Goal: Check status

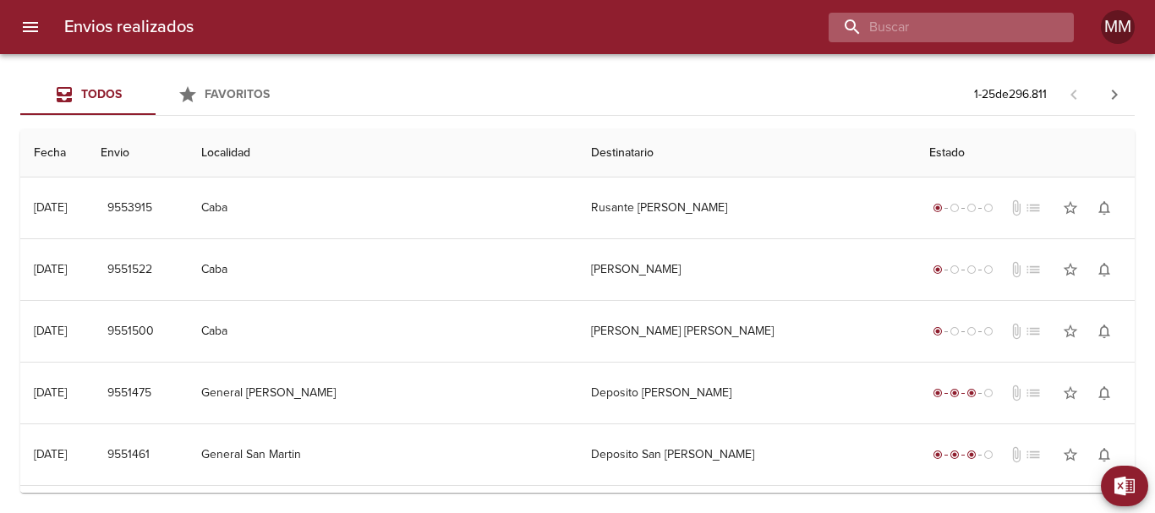
click at [962, 28] on input "buscar" at bounding box center [937, 28] width 216 height 30
paste input "2000012825107182"
type input "2"
paste input "[PERSON_NAME] [PERSON_NAME] ML"
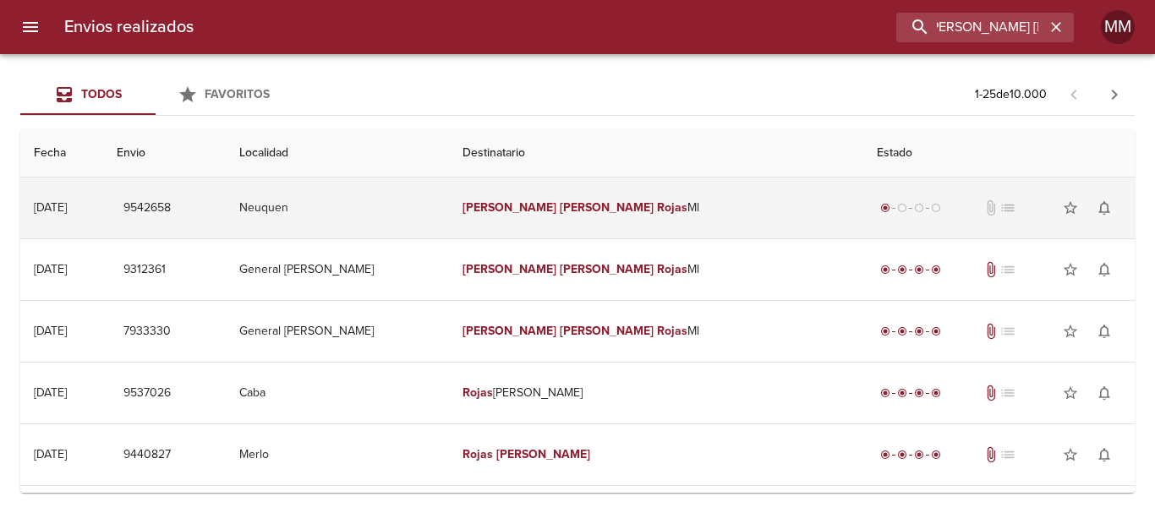
click at [715, 212] on td "[PERSON_NAME] [PERSON_NAME] [PERSON_NAME]" at bounding box center [656, 208] width 414 height 61
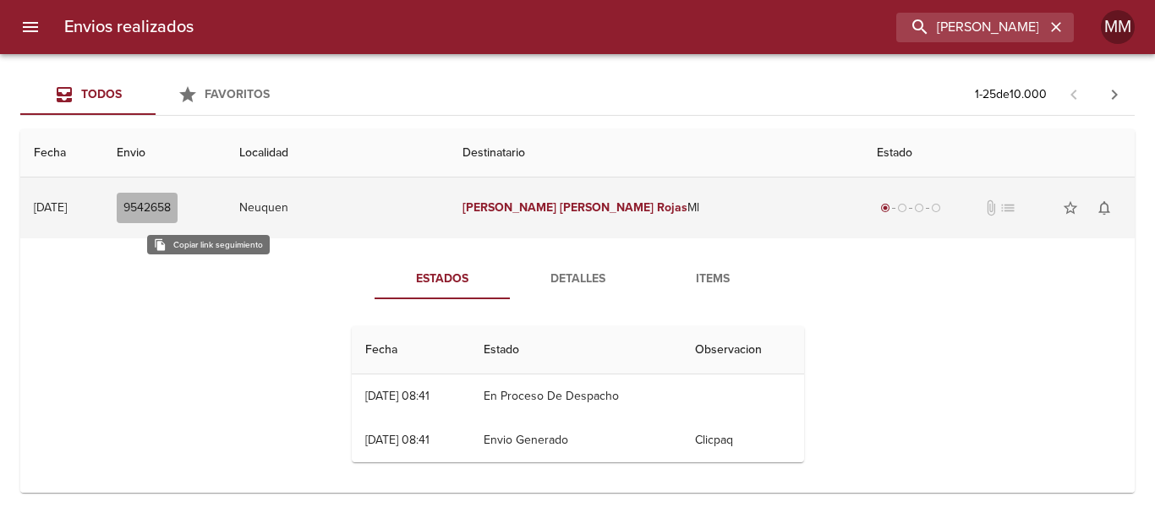
click at [171, 205] on span "9542658" at bounding box center [146, 208] width 47 height 21
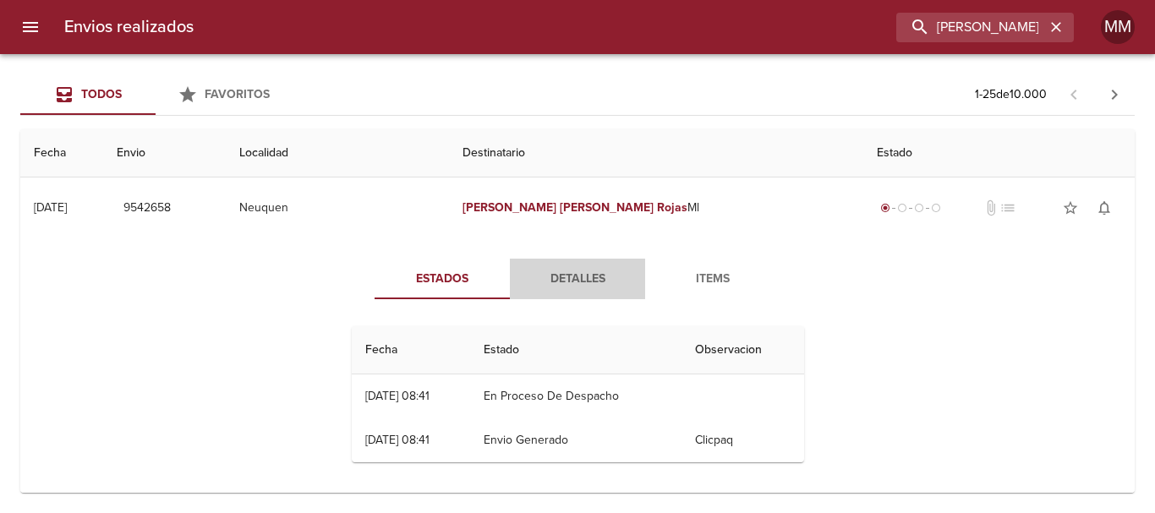
click at [550, 285] on span "Detalles" at bounding box center [577, 279] width 115 height 21
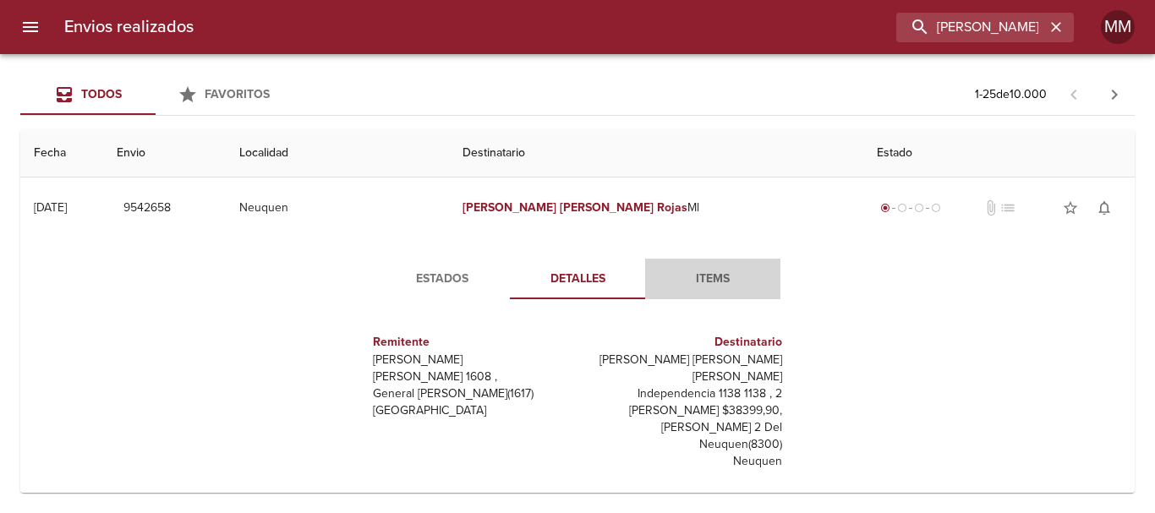
click at [698, 266] on button "Items" at bounding box center [712, 279] width 135 height 41
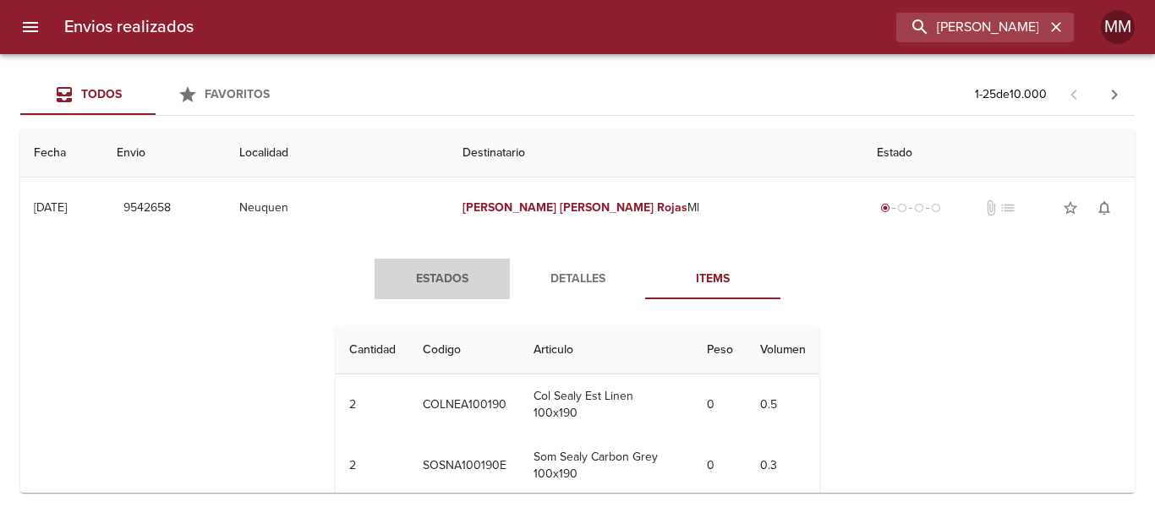
click at [452, 282] on span "Estados" at bounding box center [442, 279] width 115 height 21
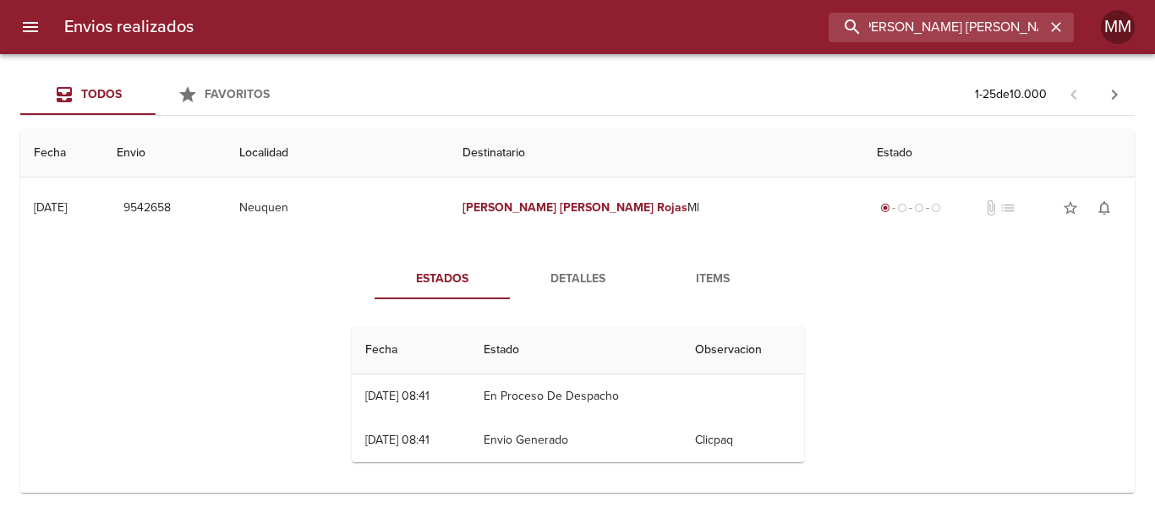
drag, startPoint x: 934, startPoint y: 29, endPoint x: 1137, endPoint y: 58, distance: 205.9
click at [1137, 0] on div "Envios realizados [PERSON_NAME] [PERSON_NAME] ML MM Todos Favoritos 1 - 25 de 1…" at bounding box center [577, 0] width 1155 height 0
paste input "[PERSON_NAME] DE LOS [PERSON_NAME]"
type input "ROBEMARIA DE LOS [PERSON_NAME] ML"
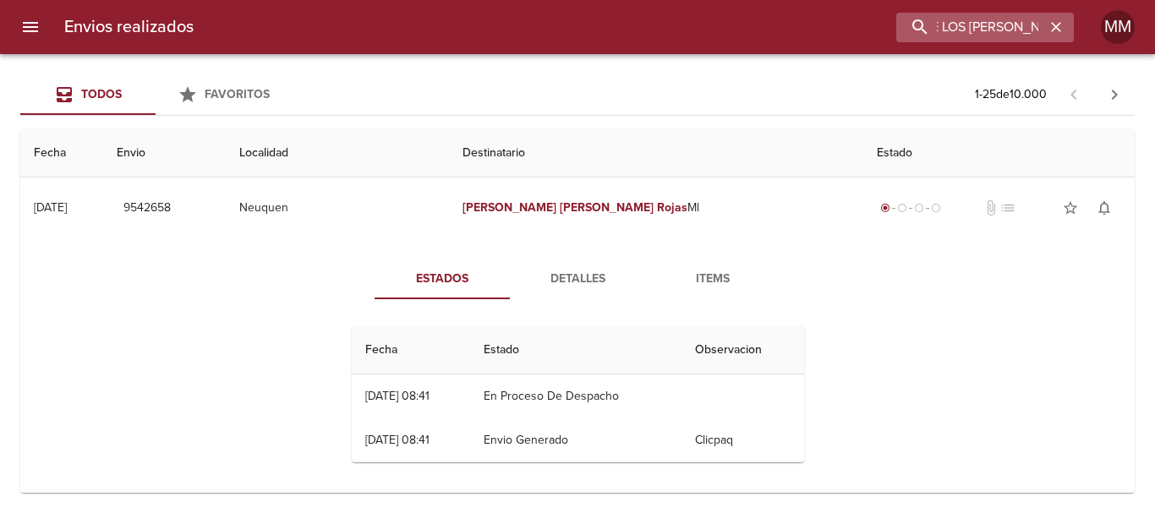
click at [1055, 25] on icon "button" at bounding box center [1056, 27] width 10 height 10
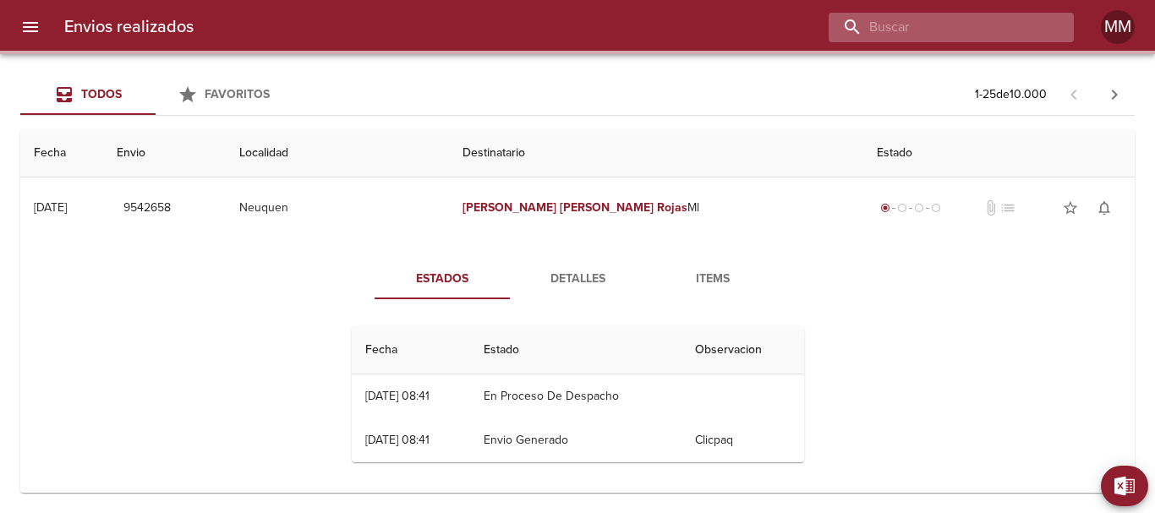
click at [1025, 27] on input "buscar" at bounding box center [937, 28] width 216 height 30
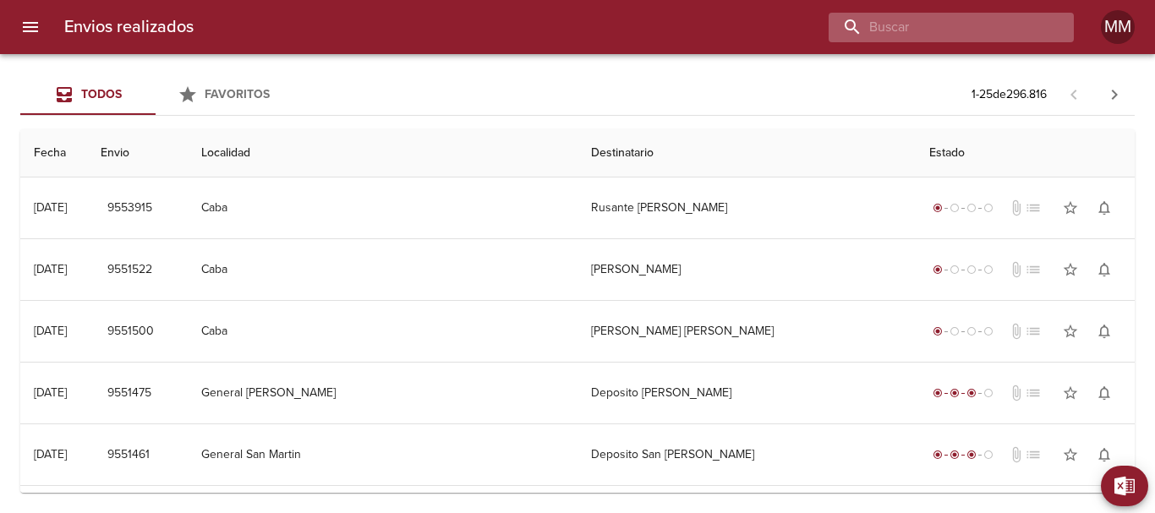
paste input "[PERSON_NAME] DE LOS [PERSON_NAME] ML"
type input "[PERSON_NAME] DE LOS [PERSON_NAME] ML"
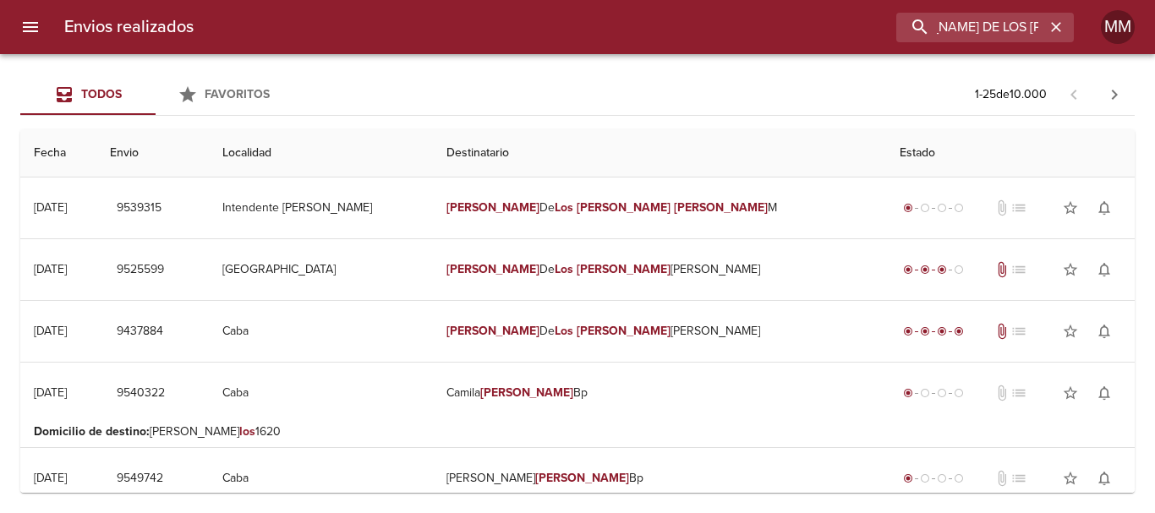
scroll to position [0, 0]
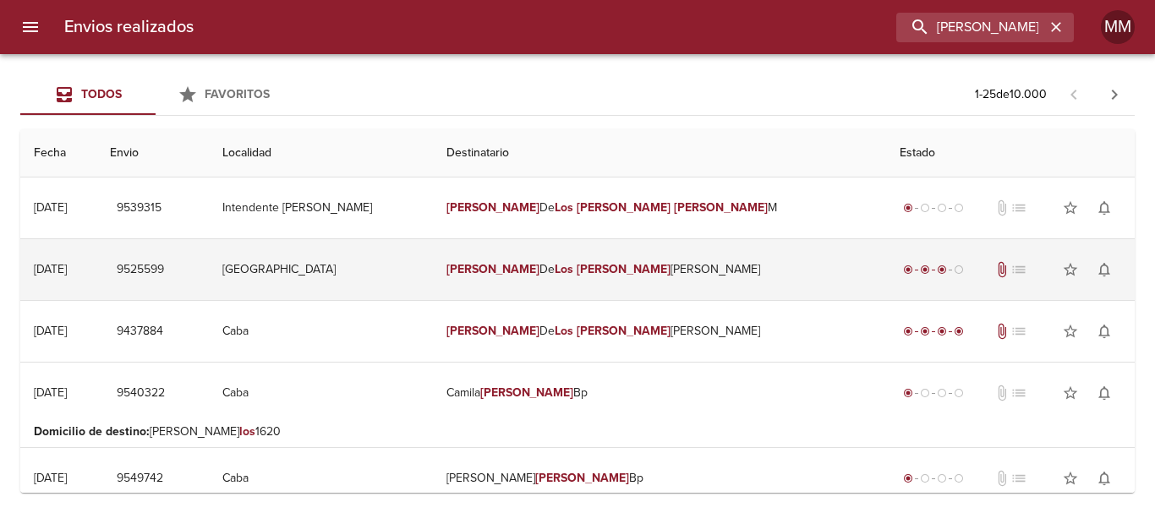
click at [753, 275] on td "[PERSON_NAME] Los [PERSON_NAME]" at bounding box center [659, 269] width 453 height 61
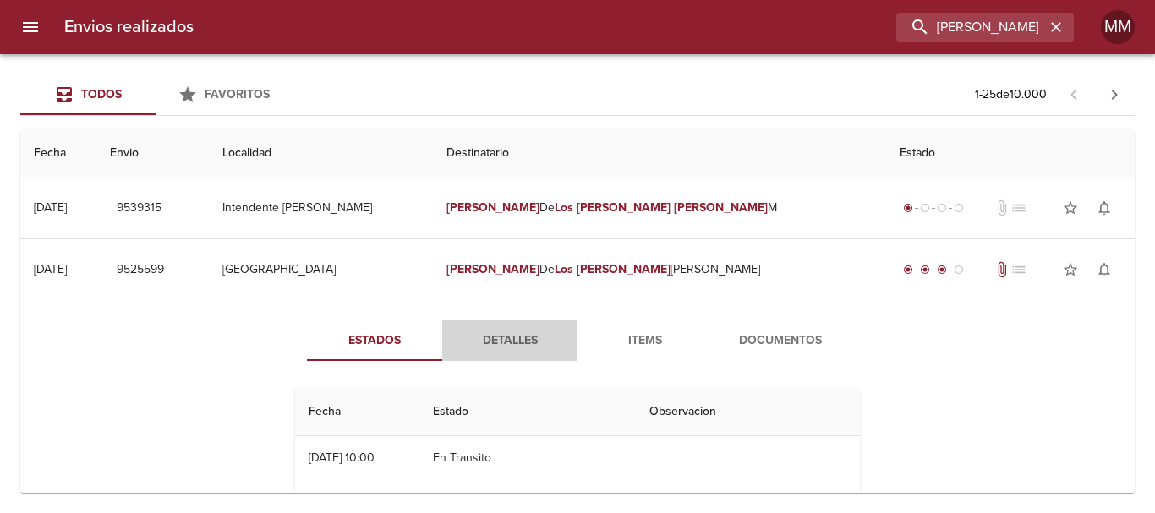
click at [517, 334] on span "Detalles" at bounding box center [509, 341] width 115 height 21
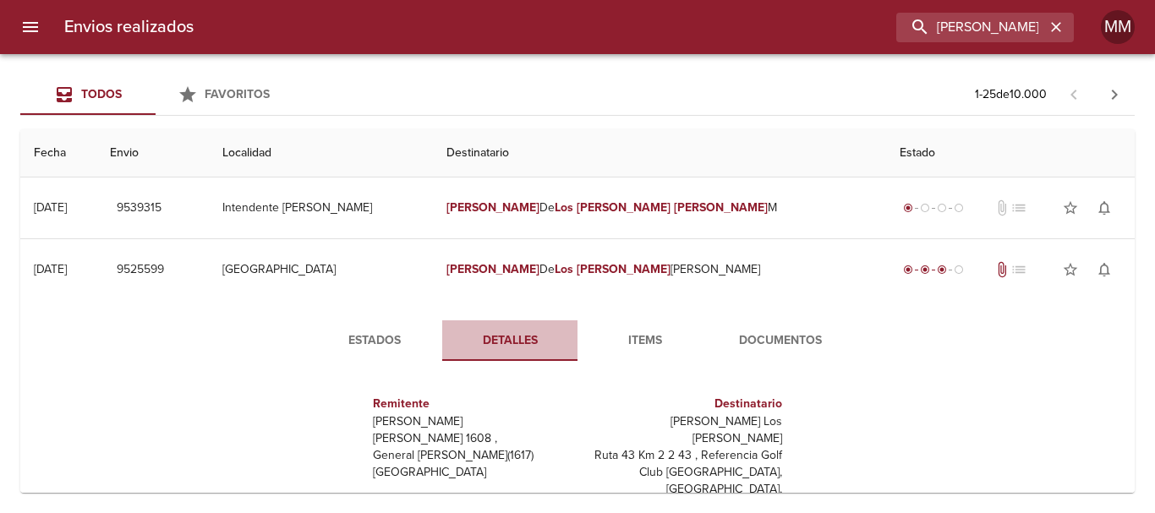
click at [518, 334] on span "Detalles" at bounding box center [509, 341] width 115 height 21
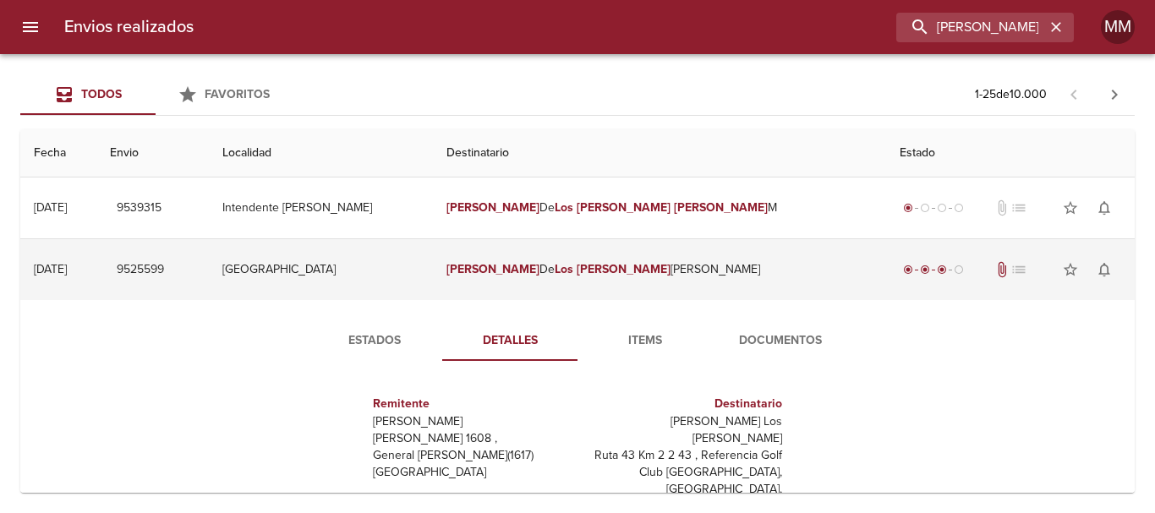
click at [433, 263] on td "[GEOGRAPHIC_DATA]" at bounding box center [321, 269] width 224 height 61
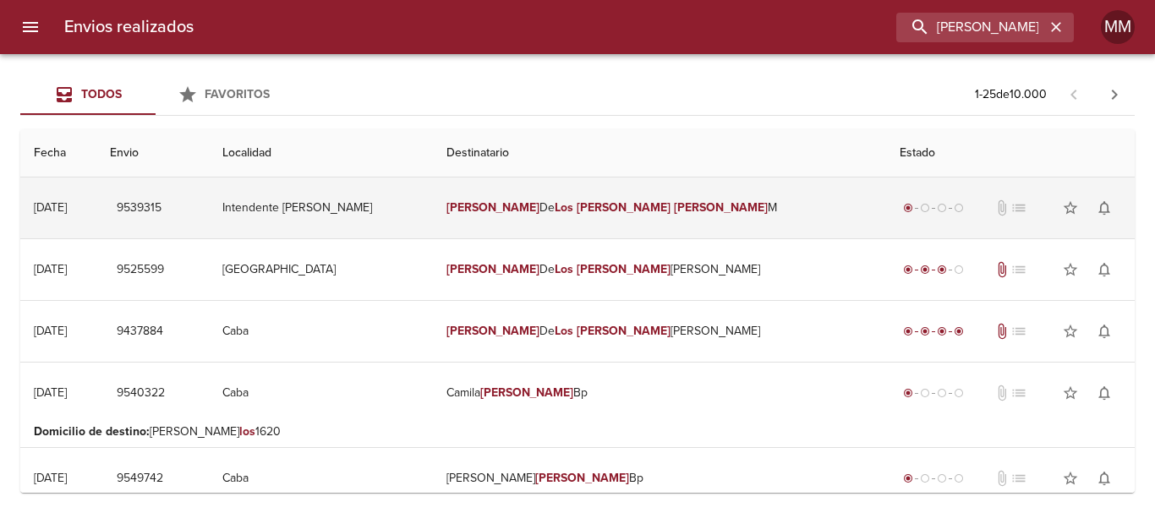
click at [433, 211] on td "Intendente [PERSON_NAME]" at bounding box center [321, 208] width 224 height 61
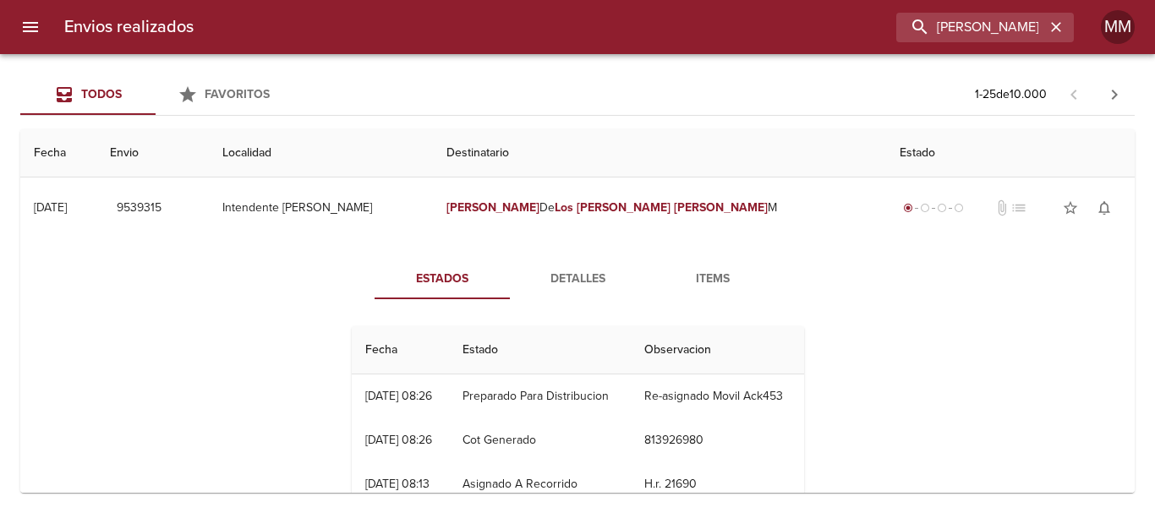
click at [573, 277] on span "Detalles" at bounding box center [577, 279] width 115 height 21
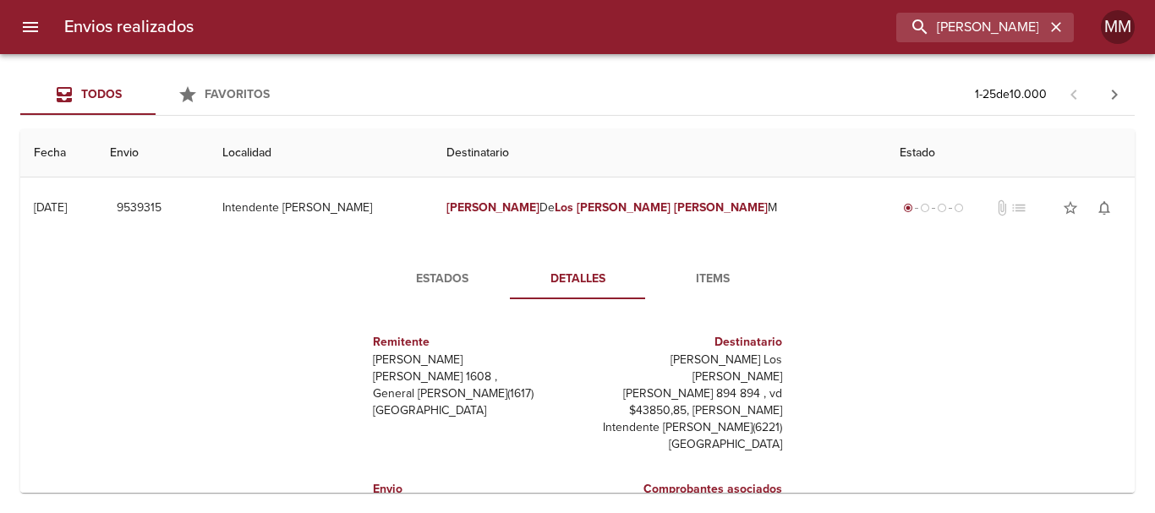
scroll to position [8, 0]
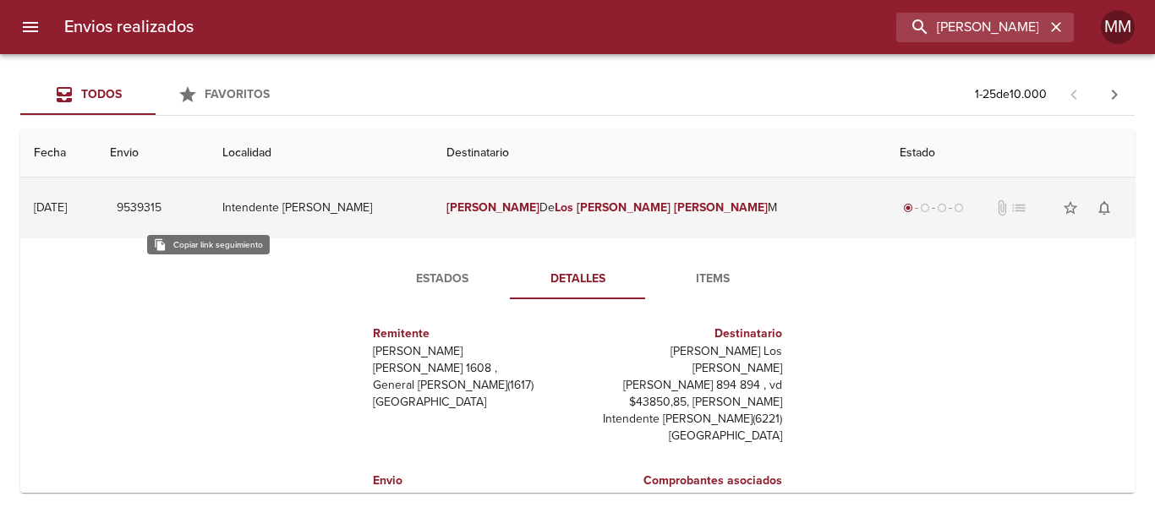
click at [162, 208] on span "9539315" at bounding box center [139, 208] width 45 height 21
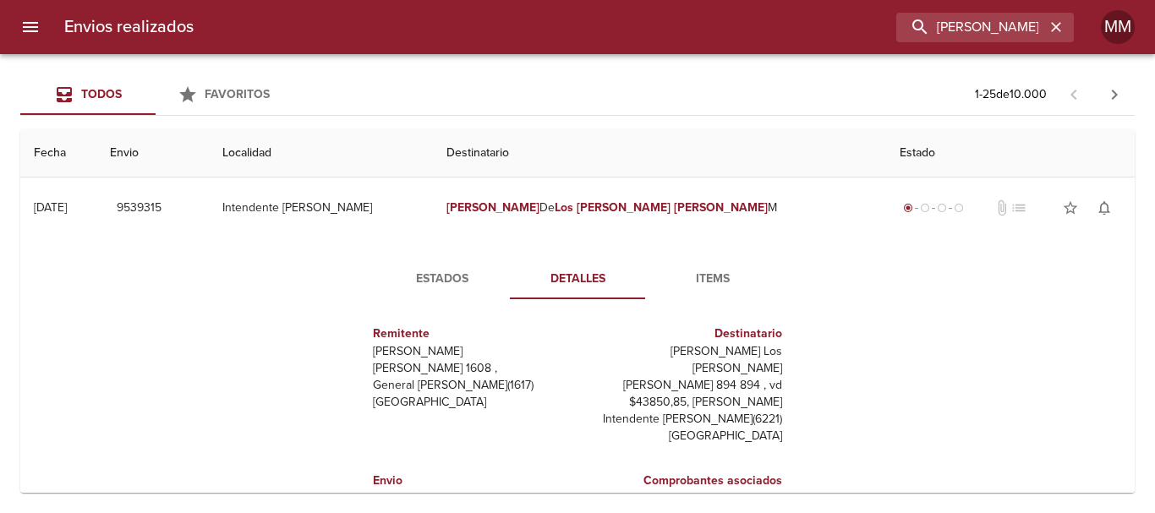
click at [700, 293] on button "Items" at bounding box center [712, 279] width 135 height 41
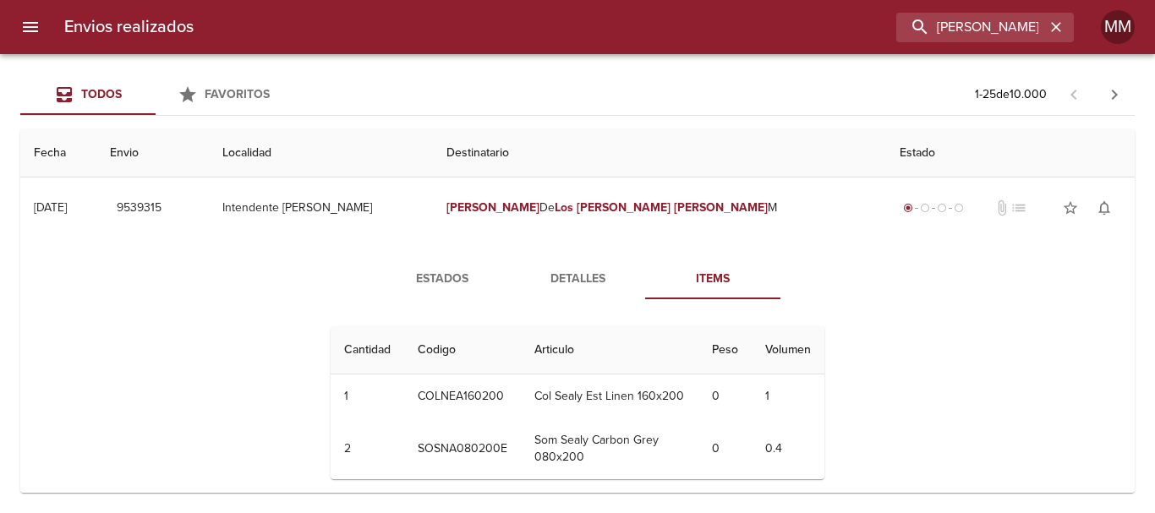
scroll to position [0, 0]
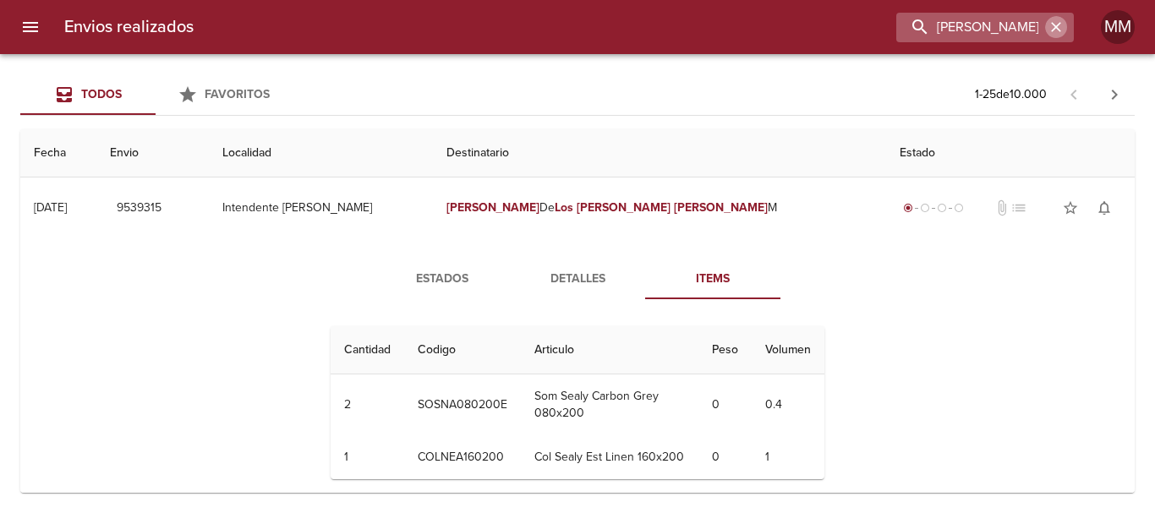
click at [1049, 26] on icon "button" at bounding box center [1056, 27] width 17 height 17
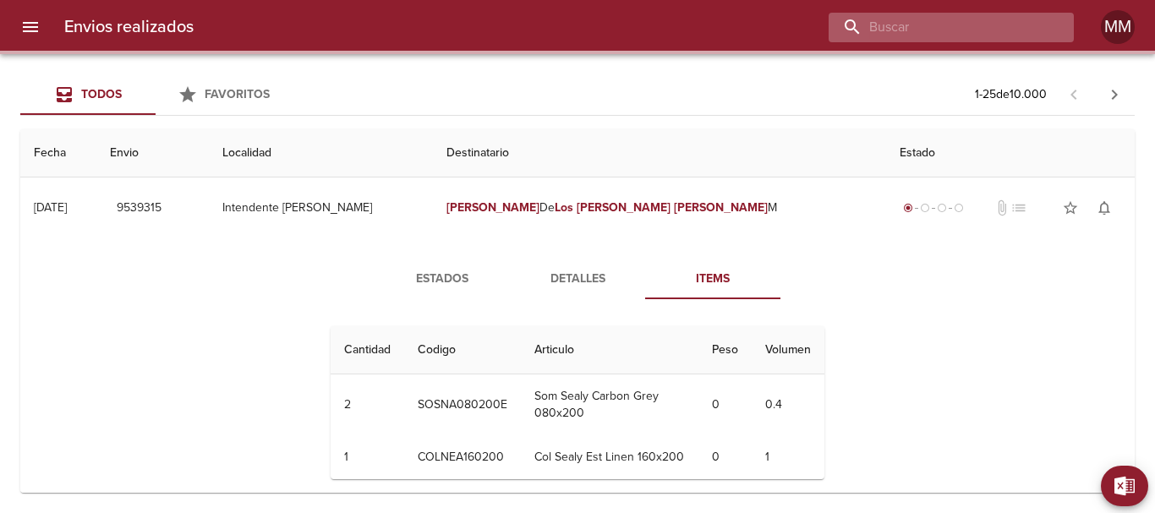
click at [947, 30] on input "buscar" at bounding box center [937, 28] width 216 height 30
paste input "[PERSON_NAME] SALES ML"
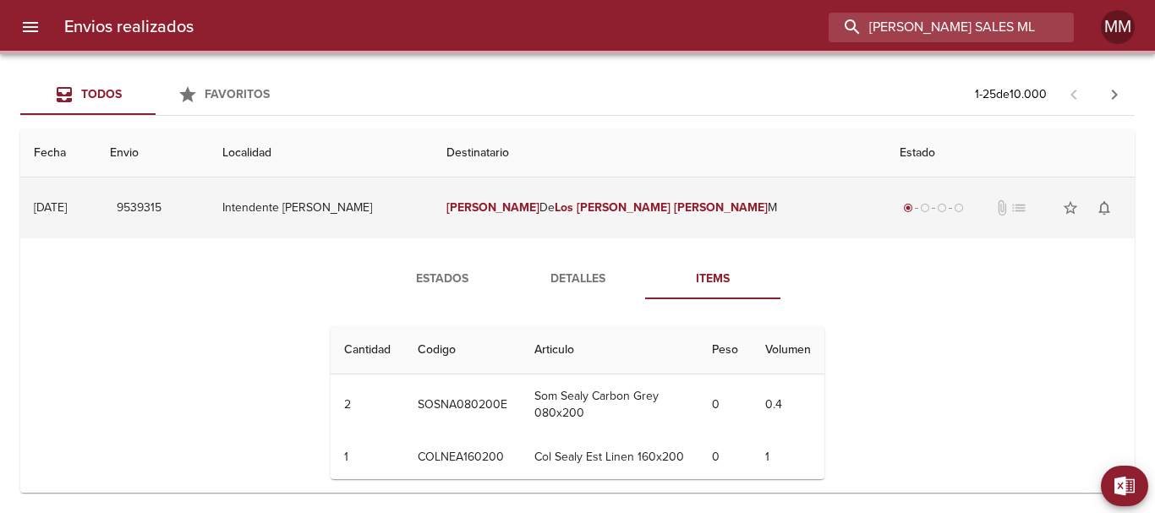
scroll to position [0, 15]
type input "[PERSON_NAME] SALES ML"
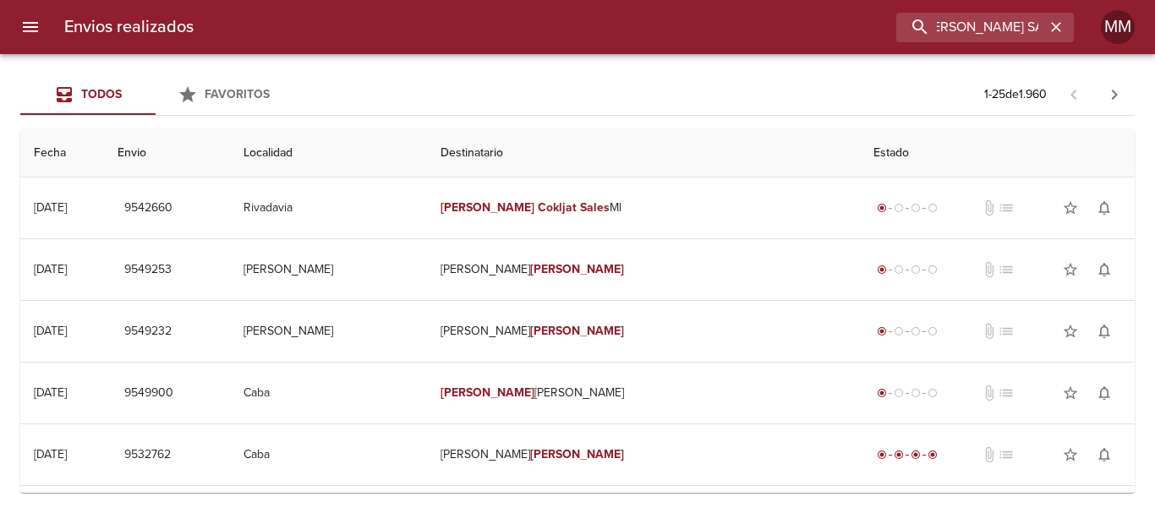
scroll to position [0, 0]
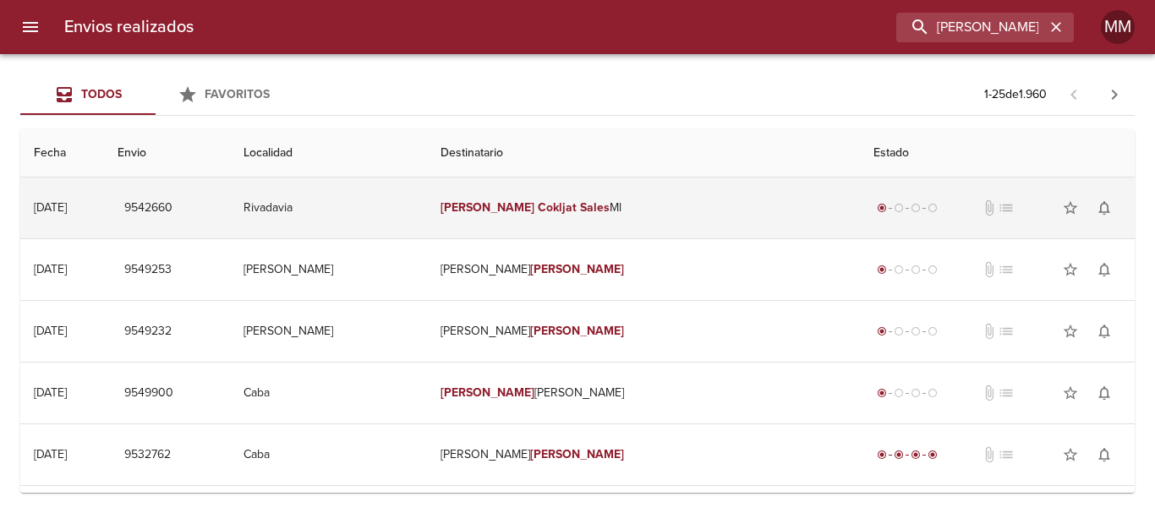
click at [645, 188] on td "[PERSON_NAME] Sales Ml" at bounding box center [643, 208] width 433 height 61
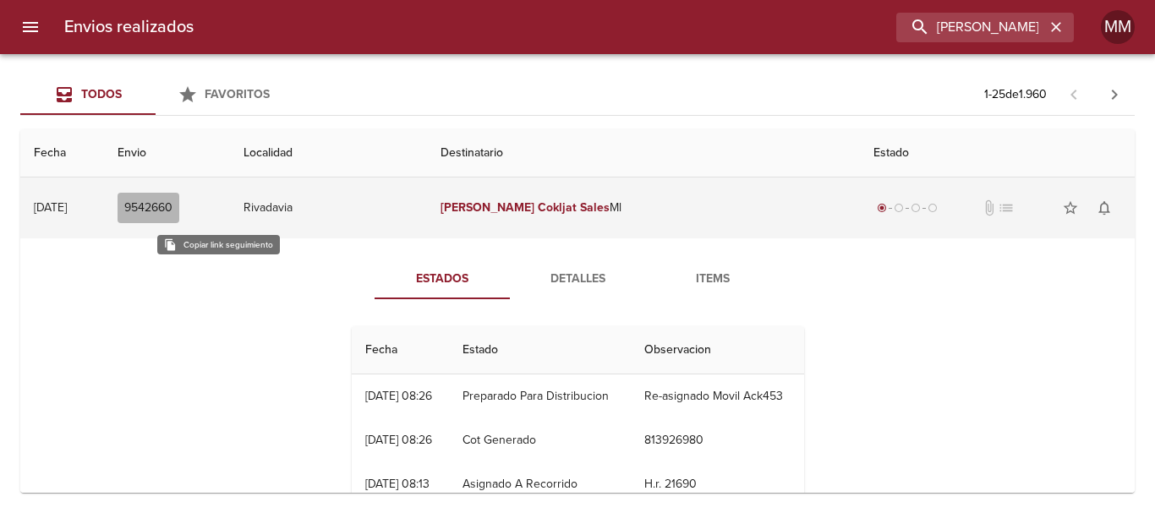
click at [172, 212] on span "9542660" at bounding box center [148, 208] width 48 height 21
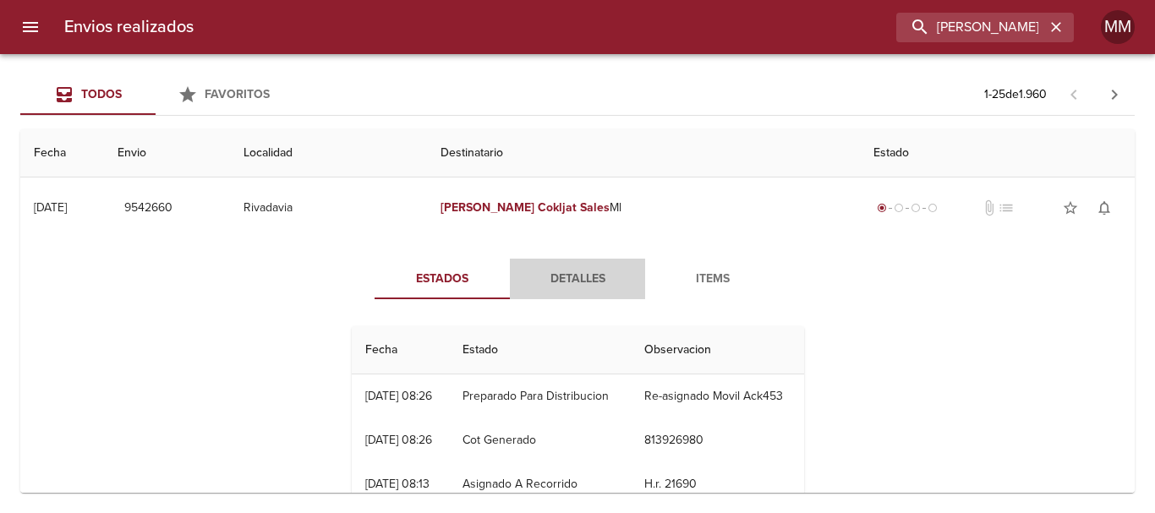
click at [574, 283] on span "Detalles" at bounding box center [577, 279] width 115 height 21
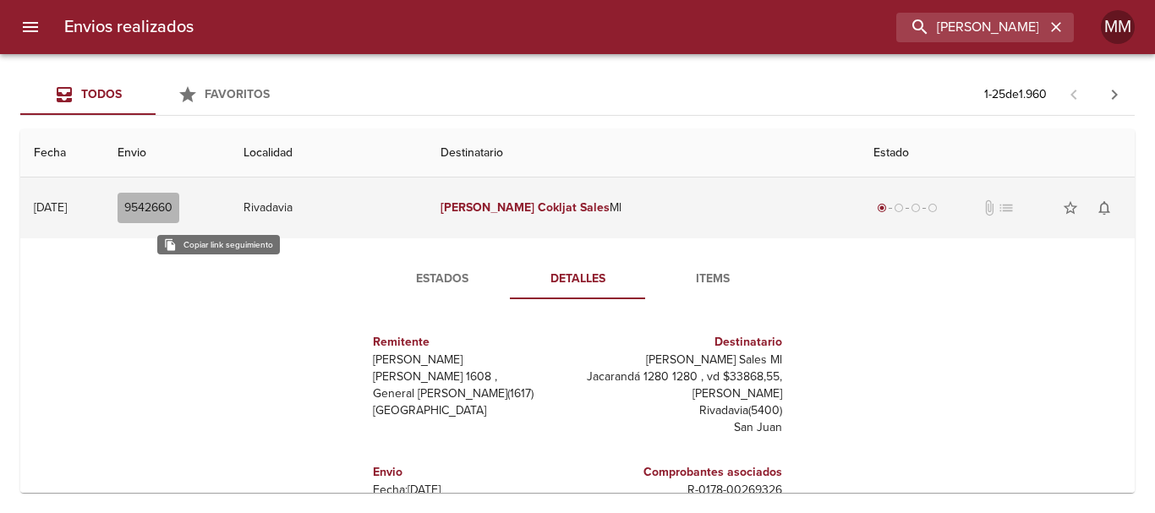
click at [172, 211] on span "9542660" at bounding box center [148, 208] width 48 height 21
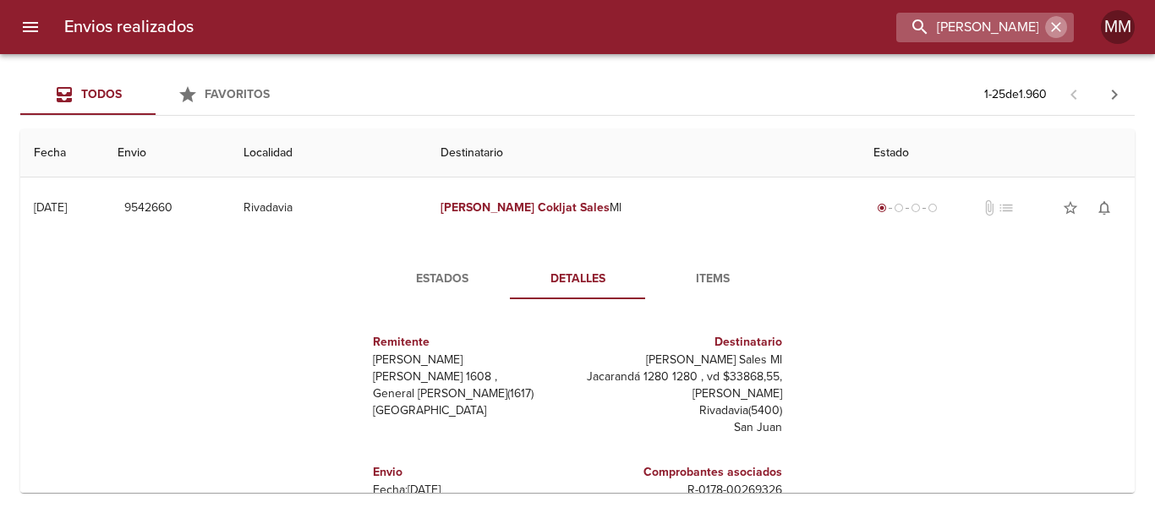
click at [1057, 28] on icon "button" at bounding box center [1056, 27] width 10 height 10
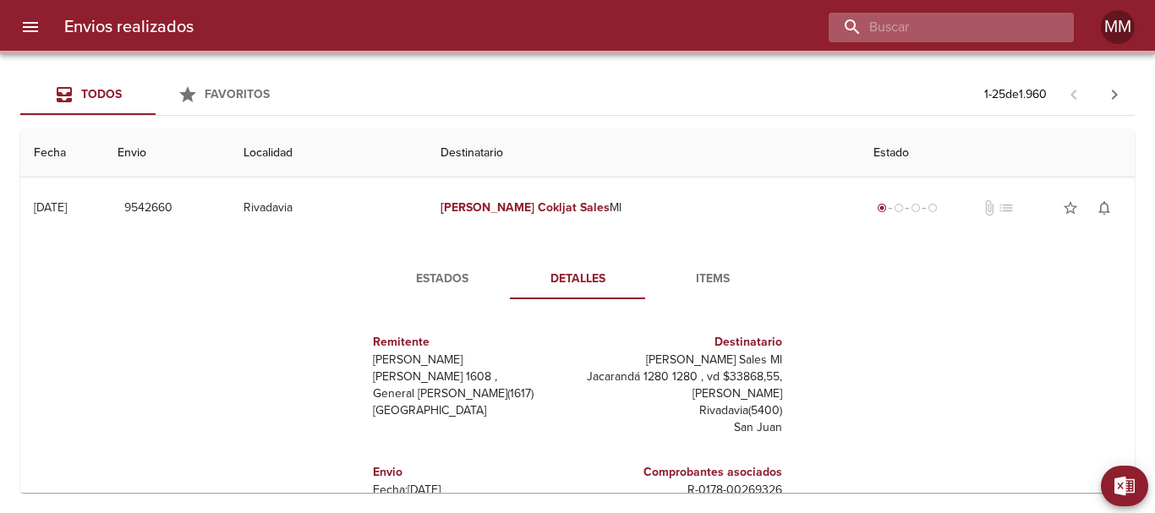
click at [1010, 28] on input "buscar" at bounding box center [937, 28] width 216 height 30
paste input "[PERSON_NAME] [PERSON_NAME]"
type input "[PERSON_NAME] [PERSON_NAME]"
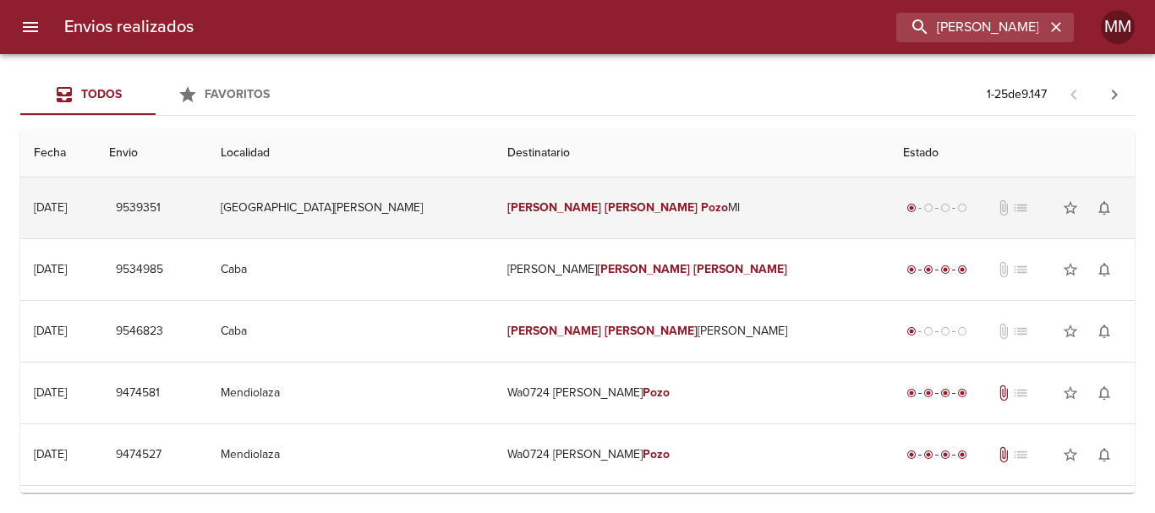
click at [738, 218] on td "[PERSON_NAME] [PERSON_NAME]" at bounding box center [692, 208] width 397 height 61
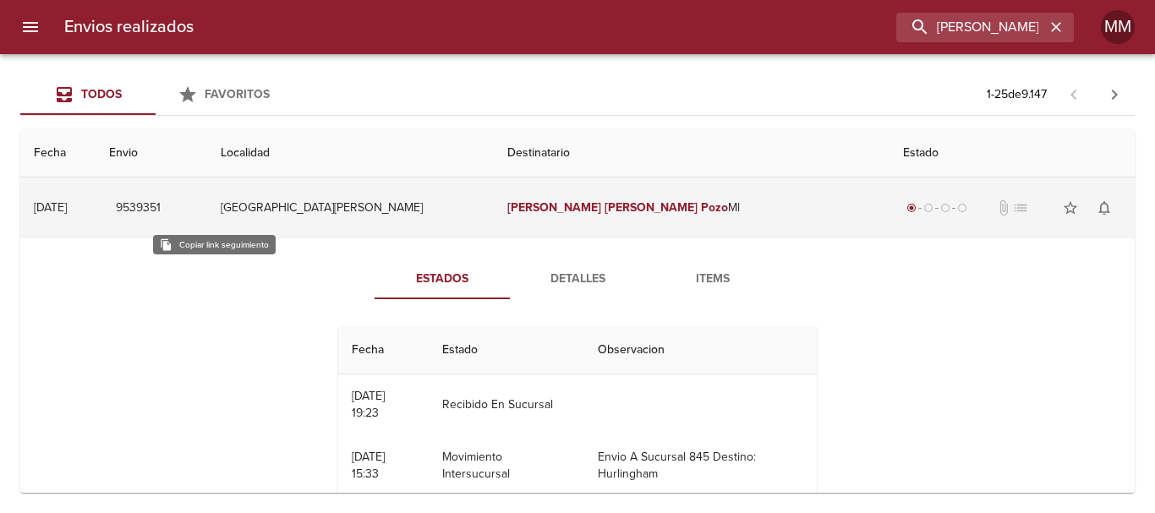
click at [161, 208] on span "9539351" at bounding box center [138, 208] width 45 height 21
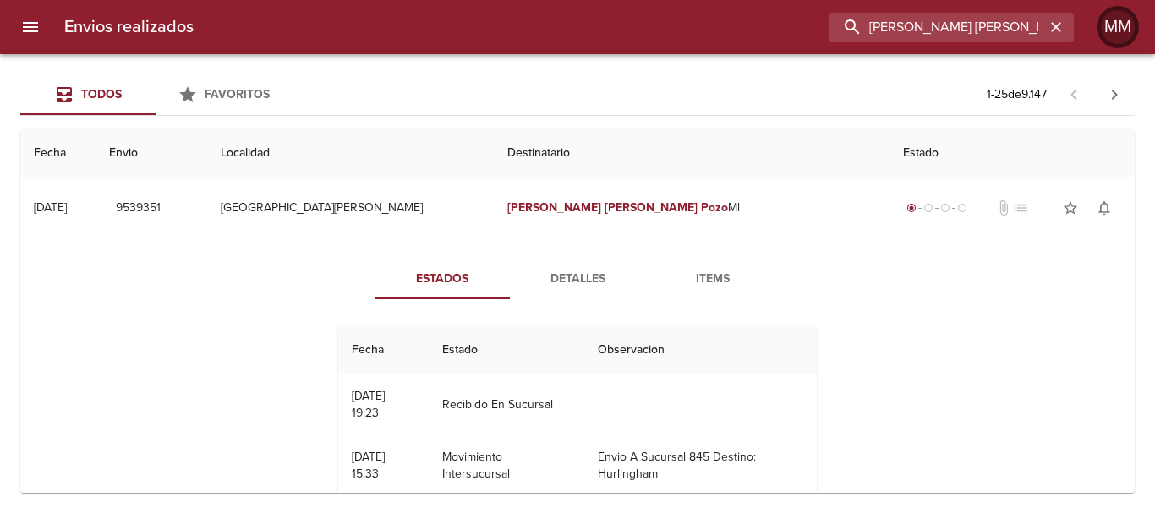
drag, startPoint x: 932, startPoint y: 29, endPoint x: 1102, endPoint y: 30, distance: 170.0
click at [1102, 30] on div "Envios realizados [PERSON_NAME] [PERSON_NAME] MM" at bounding box center [577, 27] width 1155 height 54
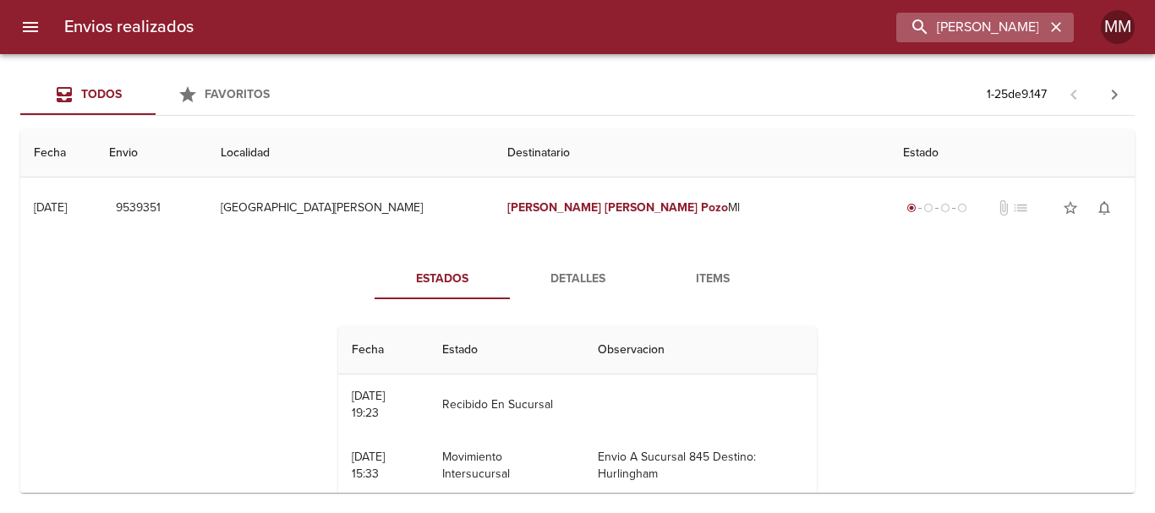
click at [1060, 29] on icon "button" at bounding box center [1056, 27] width 17 height 17
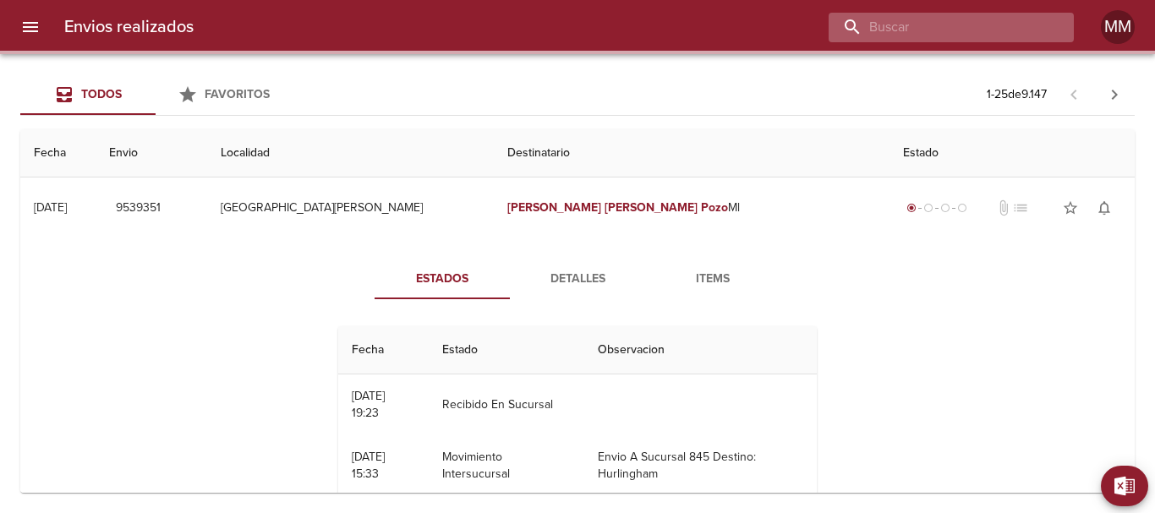
click at [979, 29] on input "buscar" at bounding box center [937, 28] width 216 height 30
paste input "[PERSON_NAME] [PERSON_NAME]"
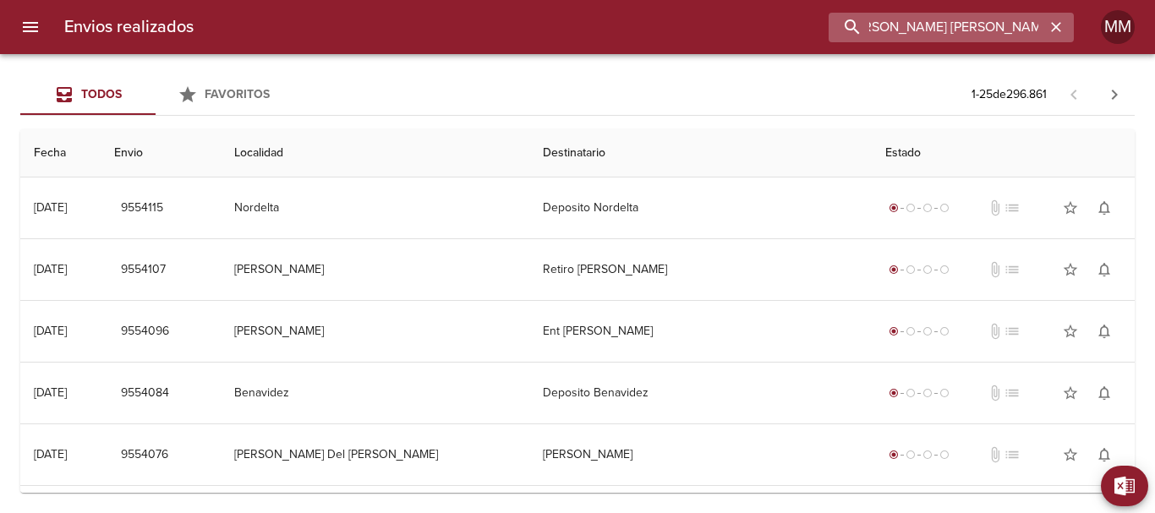
type input "[PERSON_NAME] [PERSON_NAME]"
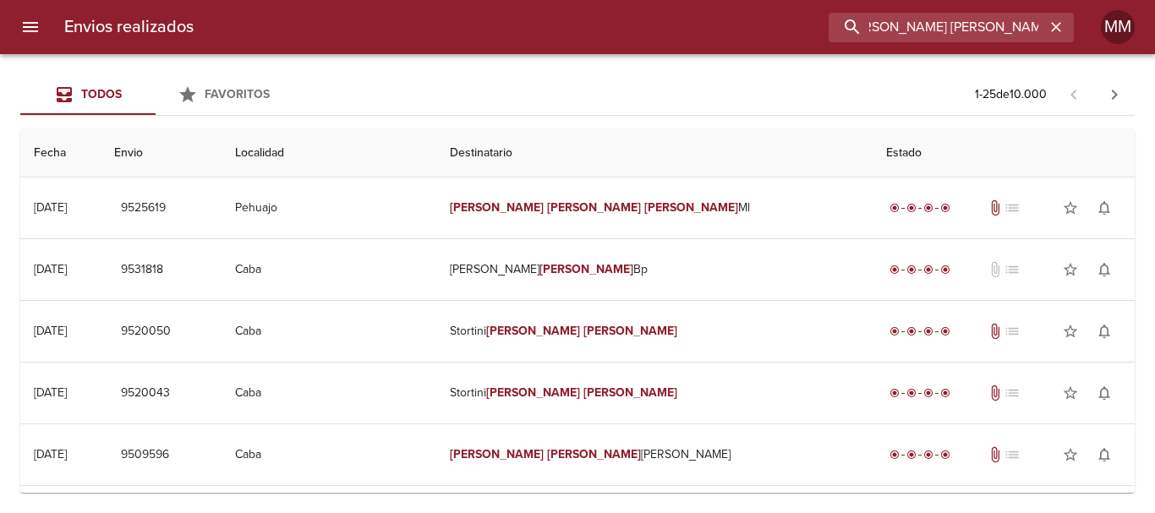
scroll to position [0, 0]
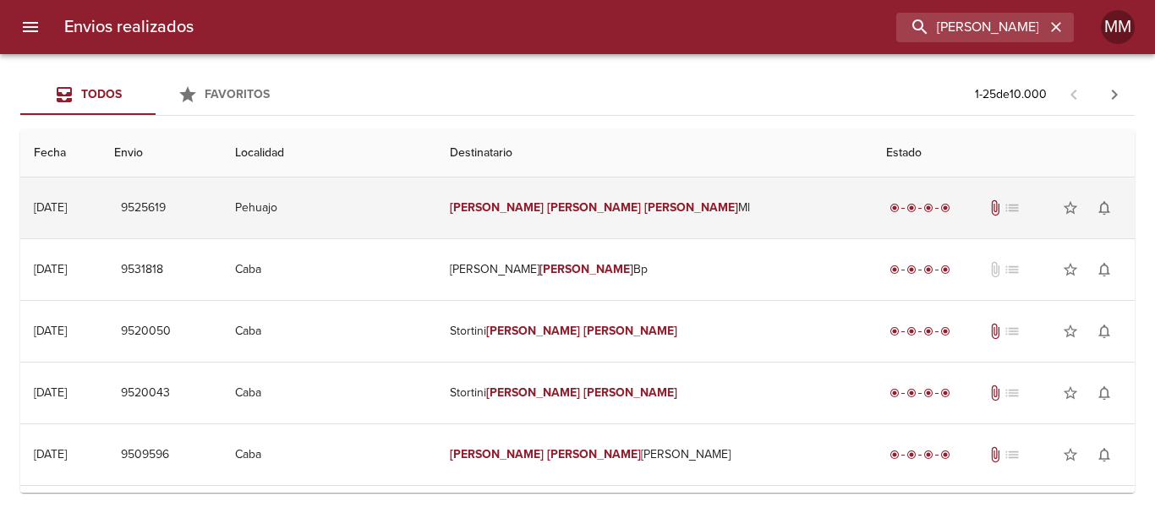
click at [673, 216] on td "[PERSON_NAME] [PERSON_NAME]" at bounding box center [654, 208] width 436 height 61
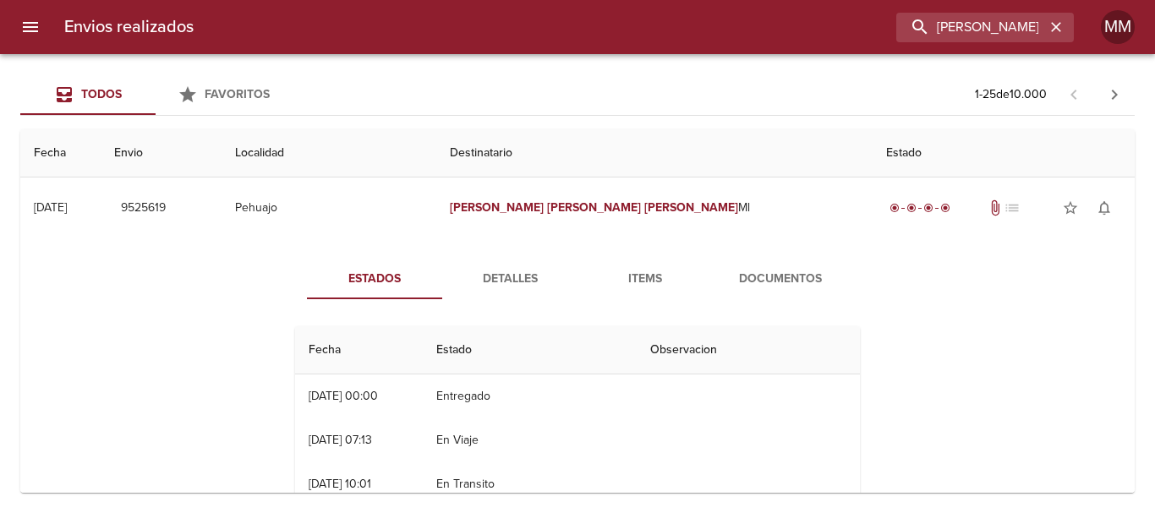
click at [510, 277] on span "Detalles" at bounding box center [509, 279] width 115 height 21
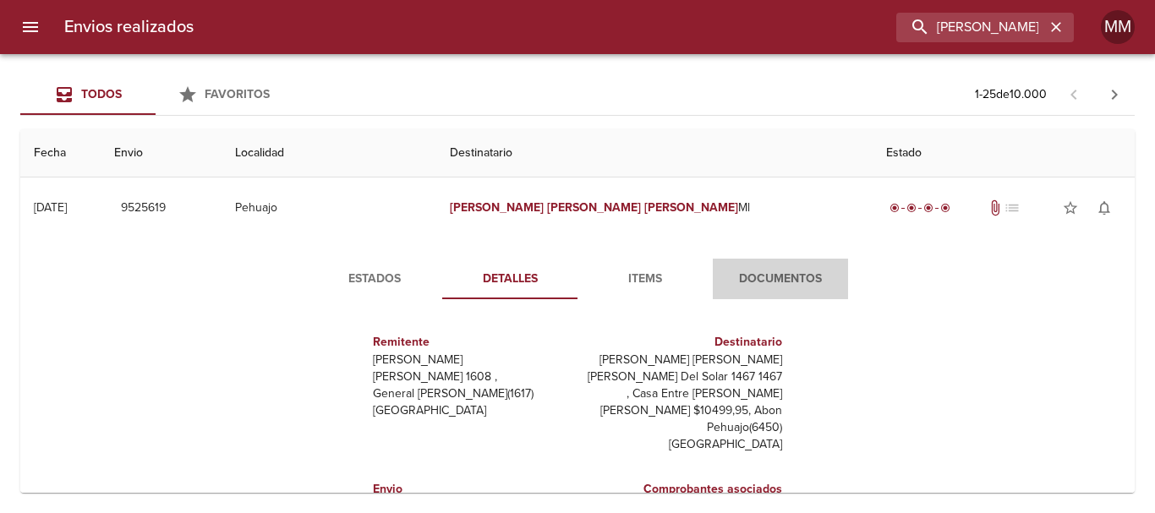
click at [749, 275] on span "Documentos" at bounding box center [780, 279] width 115 height 21
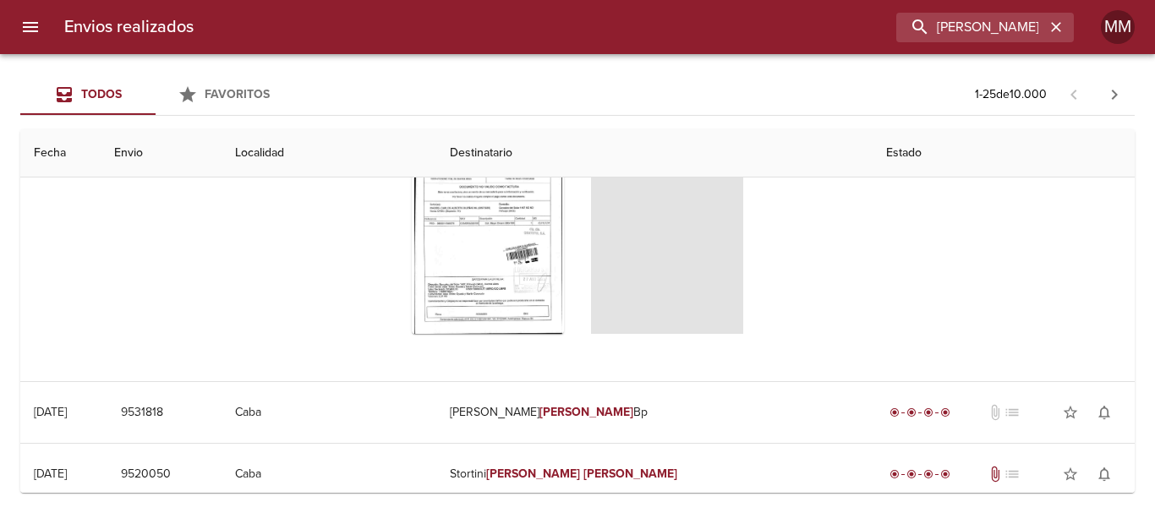
scroll to position [251, 0]
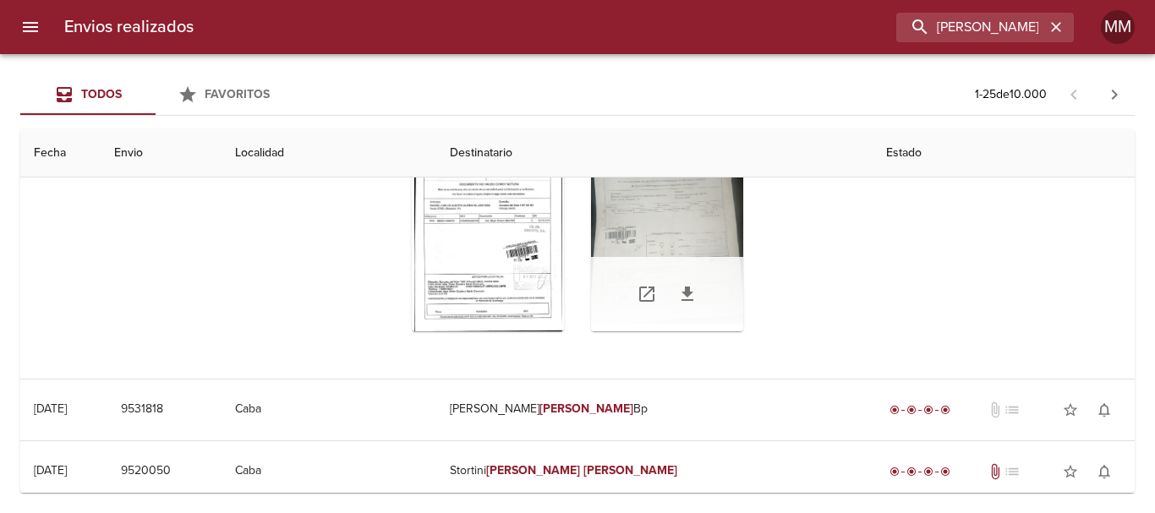
click at [666, 262] on div "Tabla de envíos del cliente" at bounding box center [667, 294] width 152 height 74
click at [671, 230] on div "Tabla de envíos del cliente" at bounding box center [667, 225] width 152 height 211
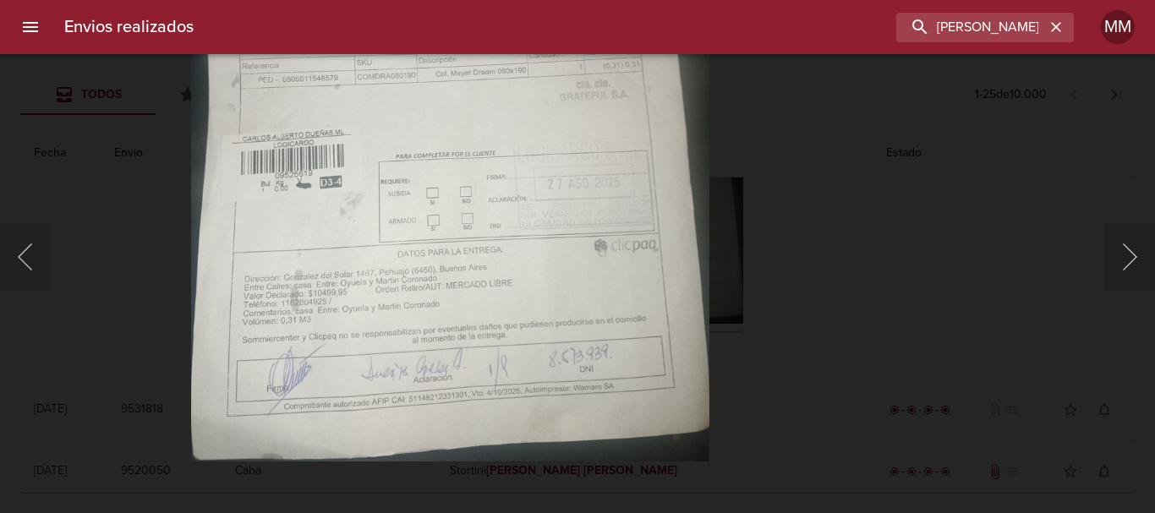
click at [961, 173] on div "Lightbox" at bounding box center [577, 256] width 1155 height 513
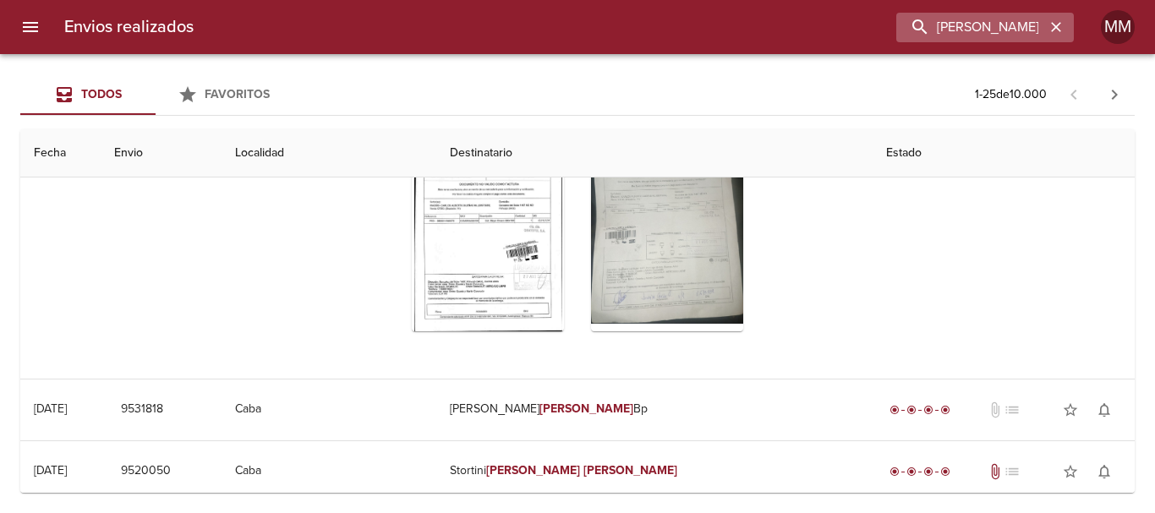
click at [1058, 26] on icon "button" at bounding box center [1056, 27] width 10 height 10
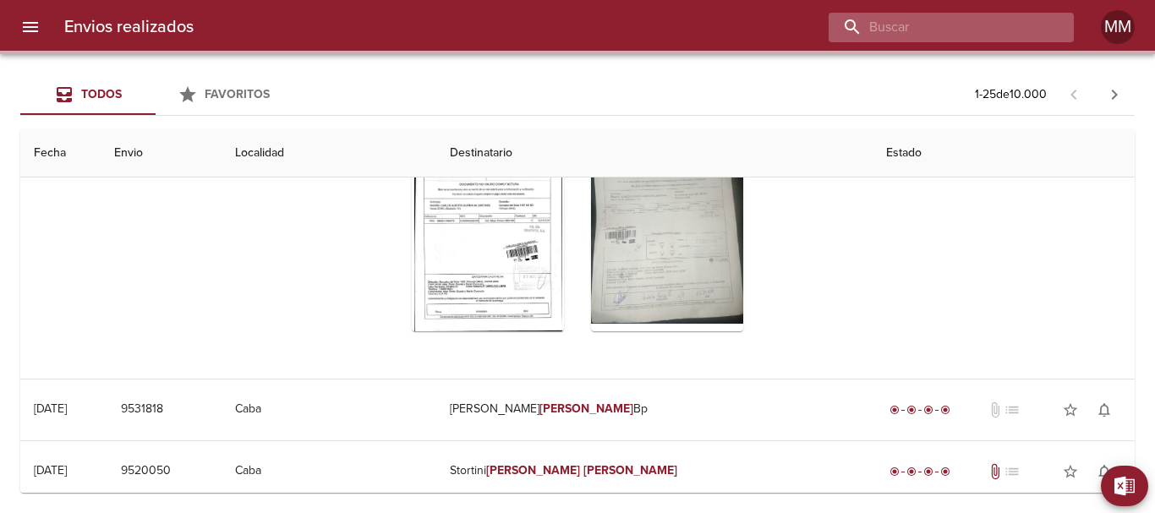
click at [980, 30] on input "buscar" at bounding box center [937, 28] width 216 height 30
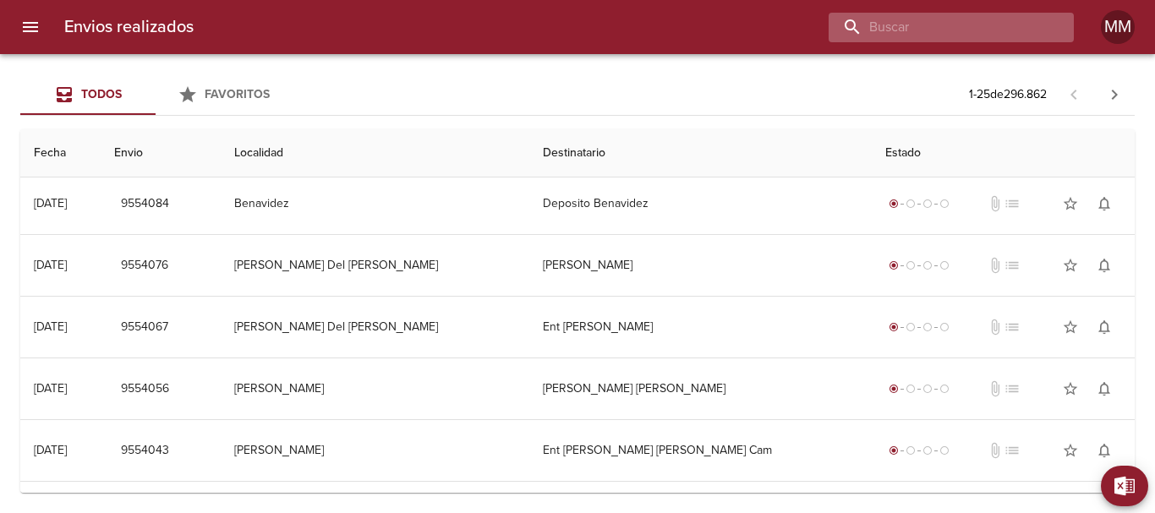
scroll to position [0, 0]
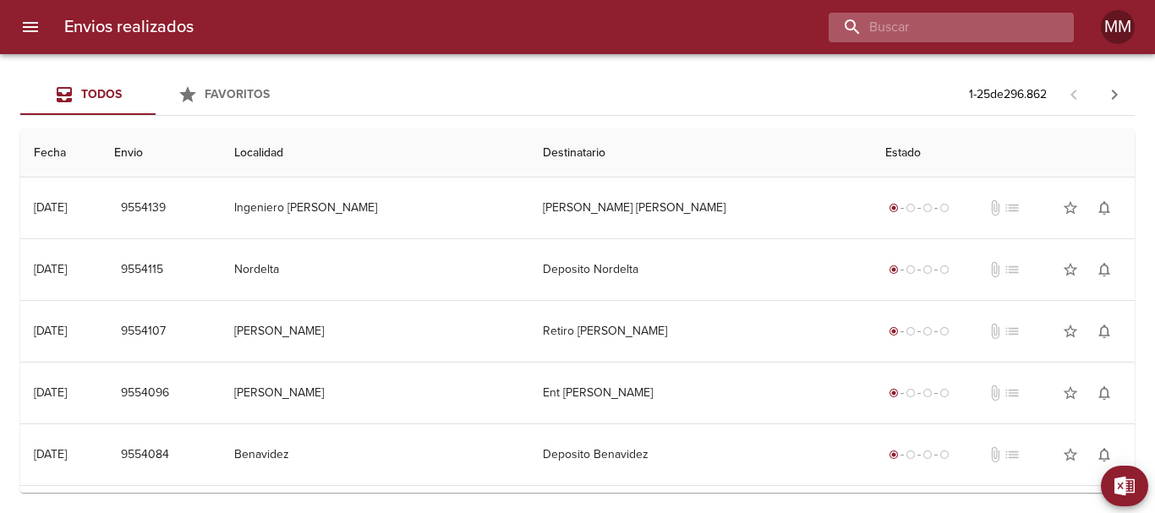
paste input "[PERSON_NAME] [PERSON_NAME] ML"
type input "[PERSON_NAME] [PERSON_NAME] ML"
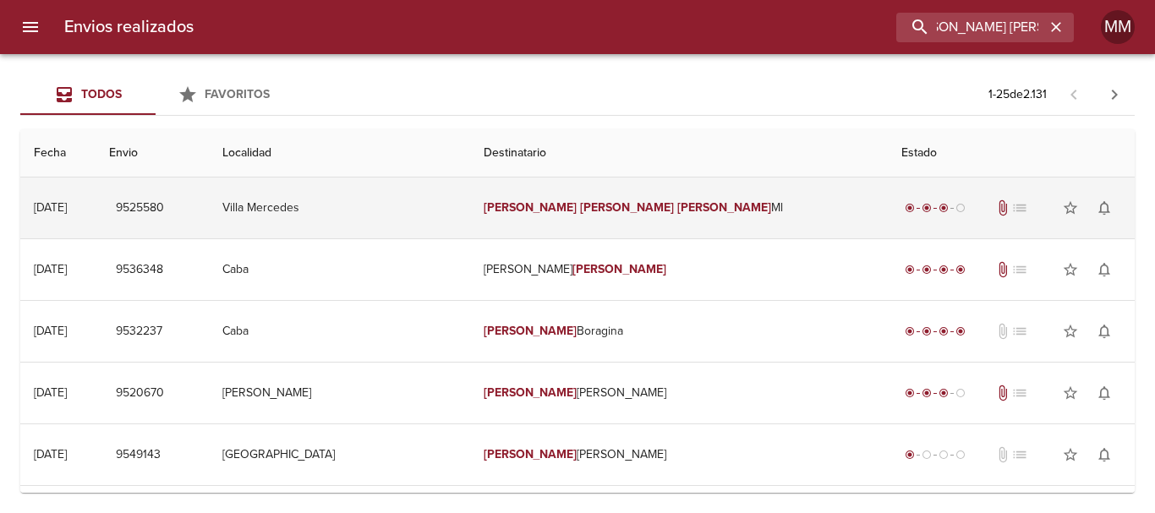
scroll to position [0, 0]
click at [470, 200] on td "Villa Mercedes" at bounding box center [339, 208] width 261 height 61
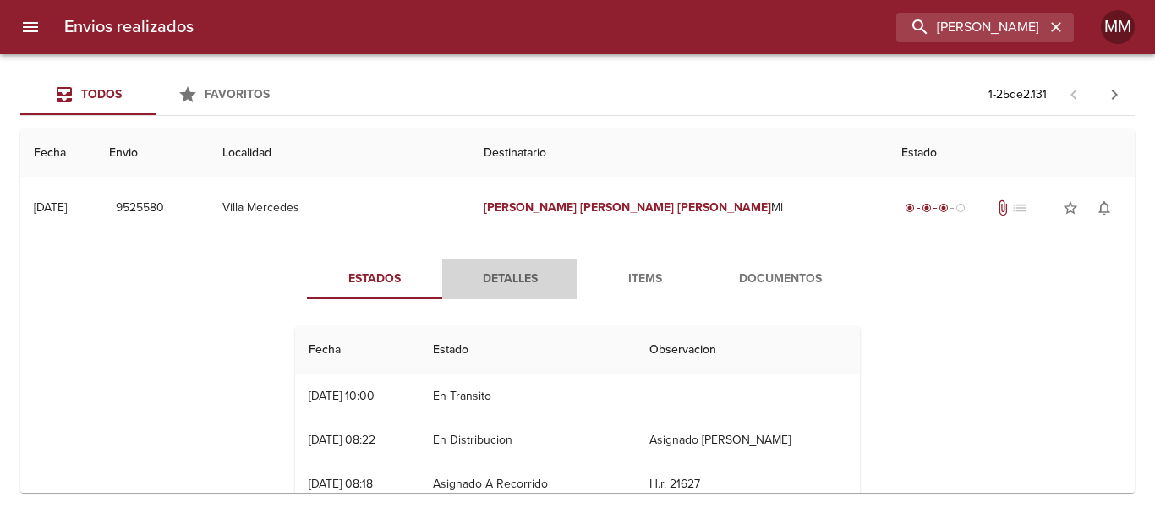
click at [502, 278] on span "Detalles" at bounding box center [509, 279] width 115 height 21
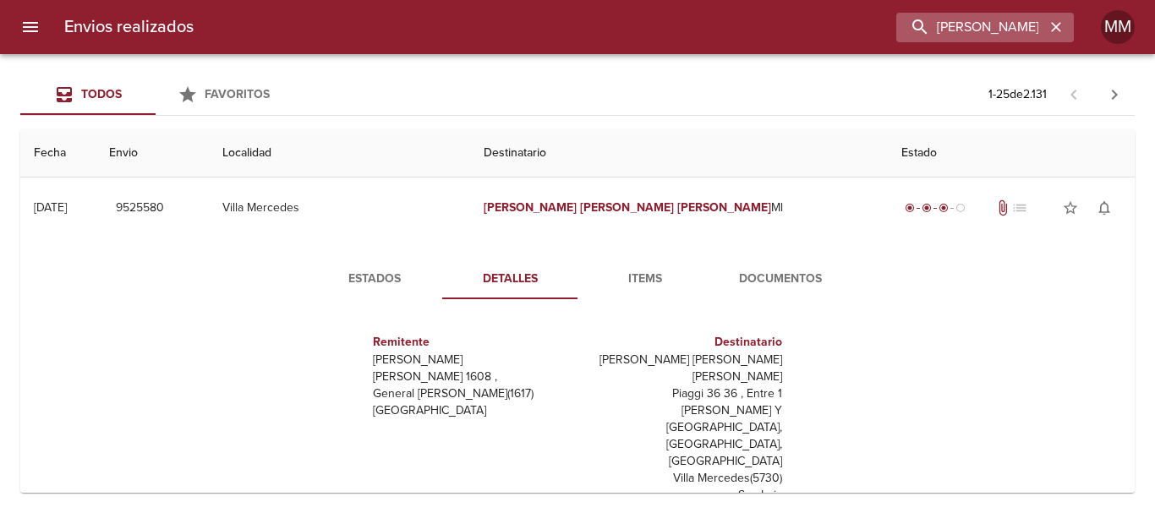
click at [1051, 30] on icon "button" at bounding box center [1056, 27] width 17 height 17
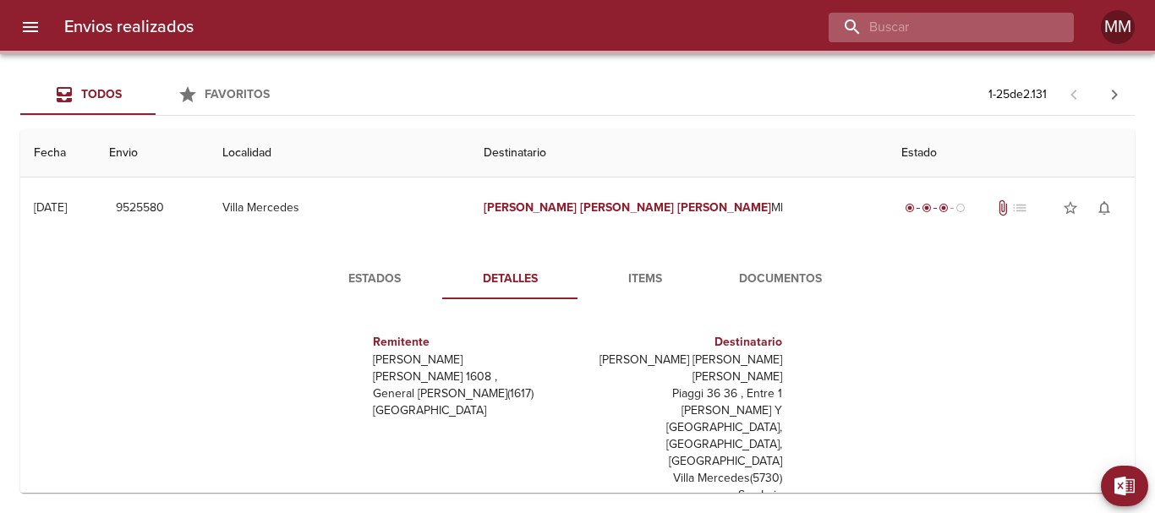
click at [1031, 26] on input "buscar" at bounding box center [937, 28] width 216 height 30
paste input "[PERSON_NAME] [PERSON_NAME] ML"
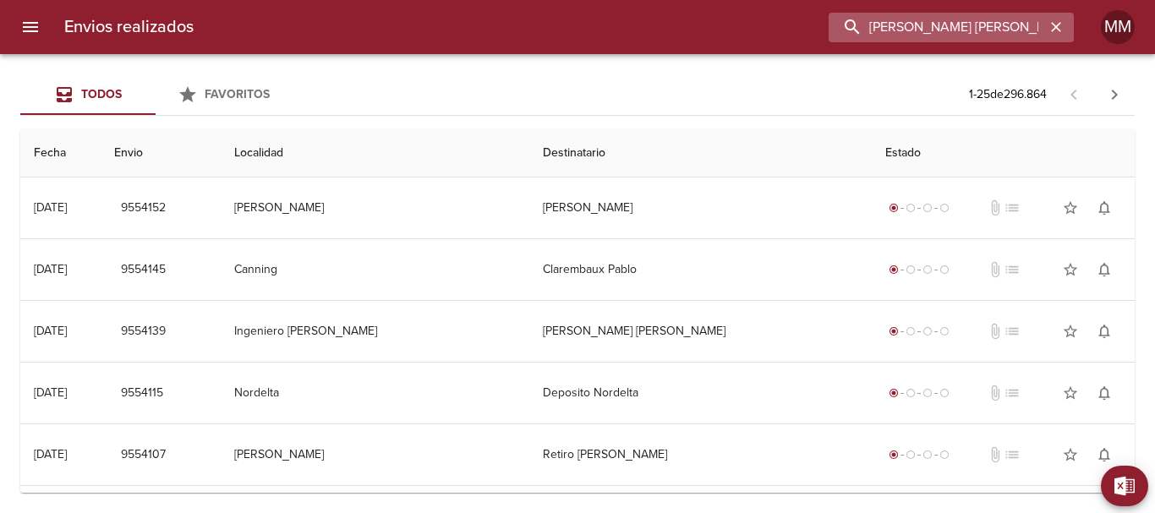
scroll to position [0, 30]
type input "[PERSON_NAME] [PERSON_NAME] ML"
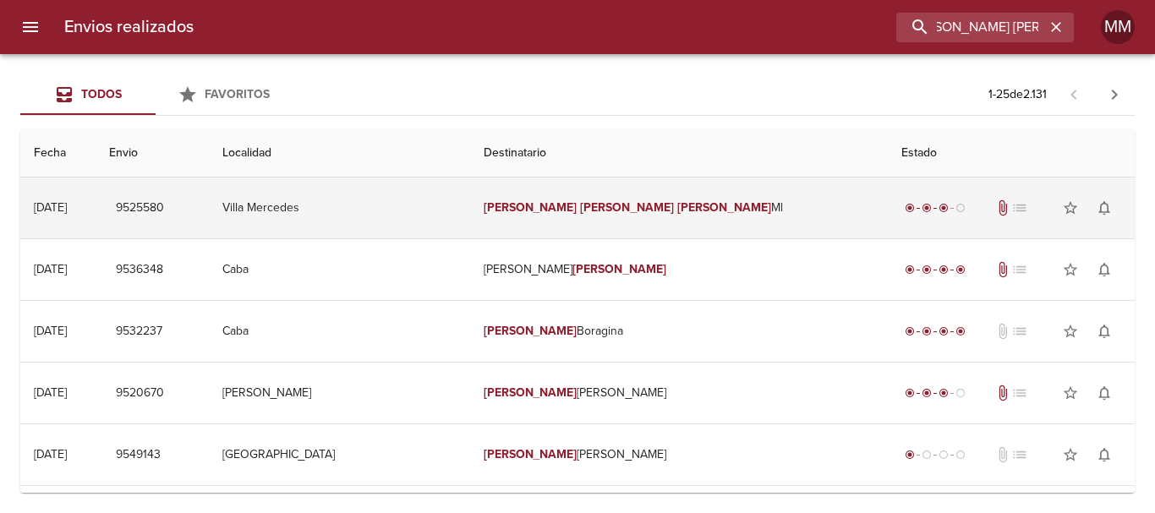
click at [735, 223] on td "[PERSON_NAME] [PERSON_NAME] [PERSON_NAME]" at bounding box center [679, 208] width 419 height 61
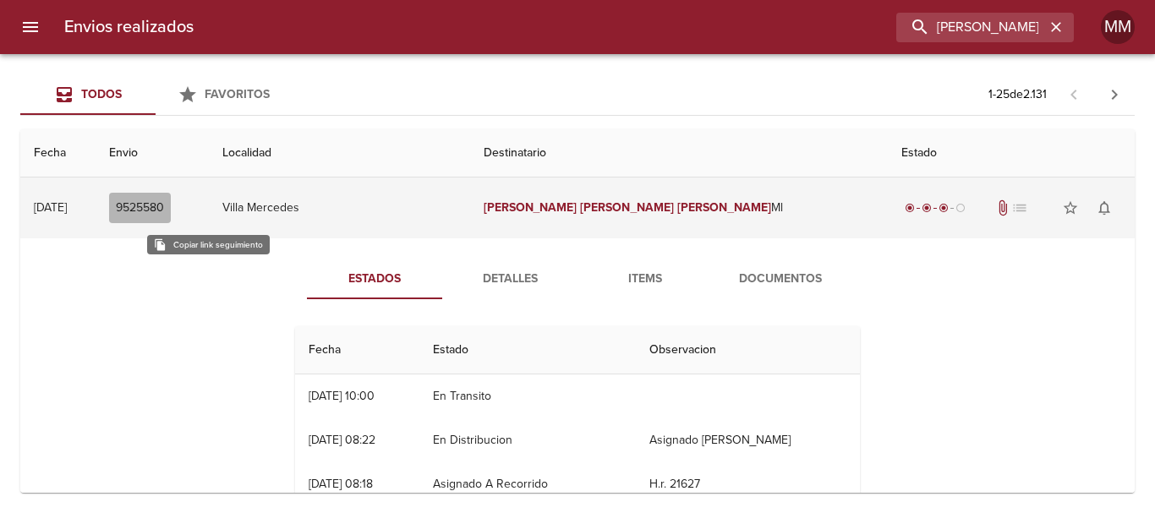
click at [164, 208] on span "9525580" at bounding box center [140, 208] width 48 height 21
click at [164, 210] on span "9525580" at bounding box center [140, 208] width 48 height 21
click at [164, 212] on span "9525580" at bounding box center [140, 208] width 48 height 21
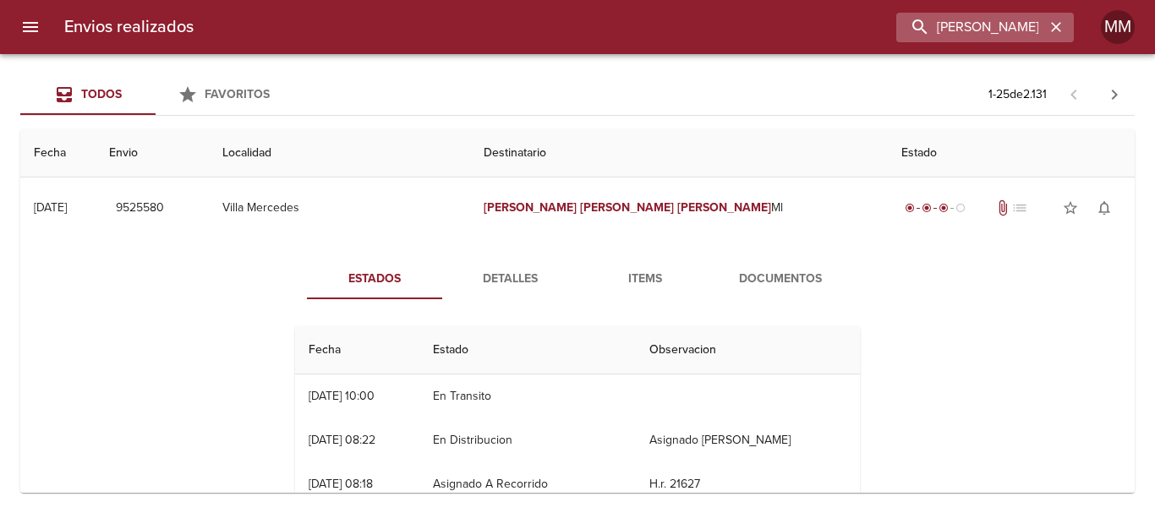
click at [1050, 22] on icon "button" at bounding box center [1056, 27] width 17 height 17
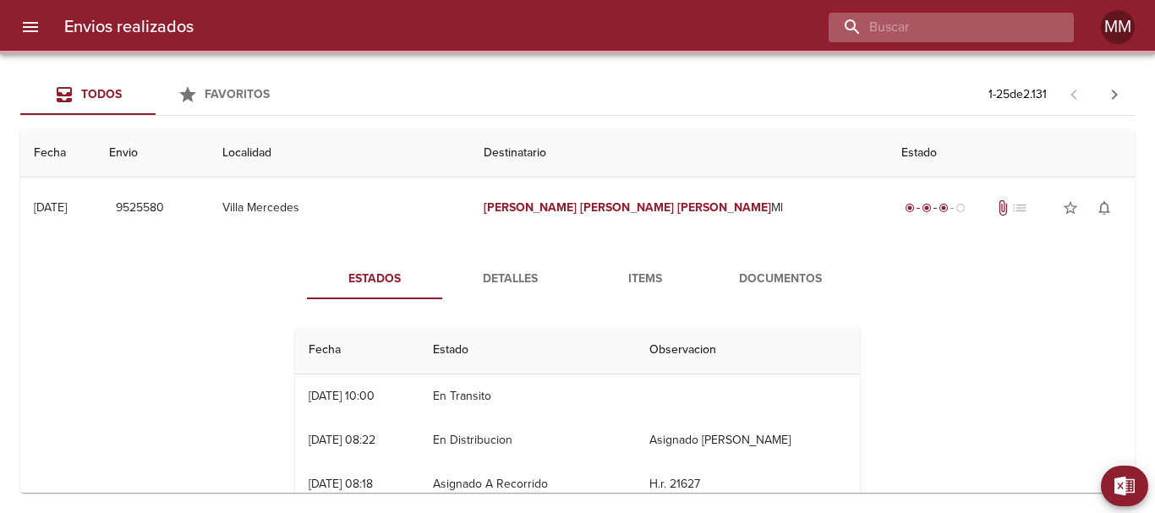
paste input "[PERSON_NAME] ML"
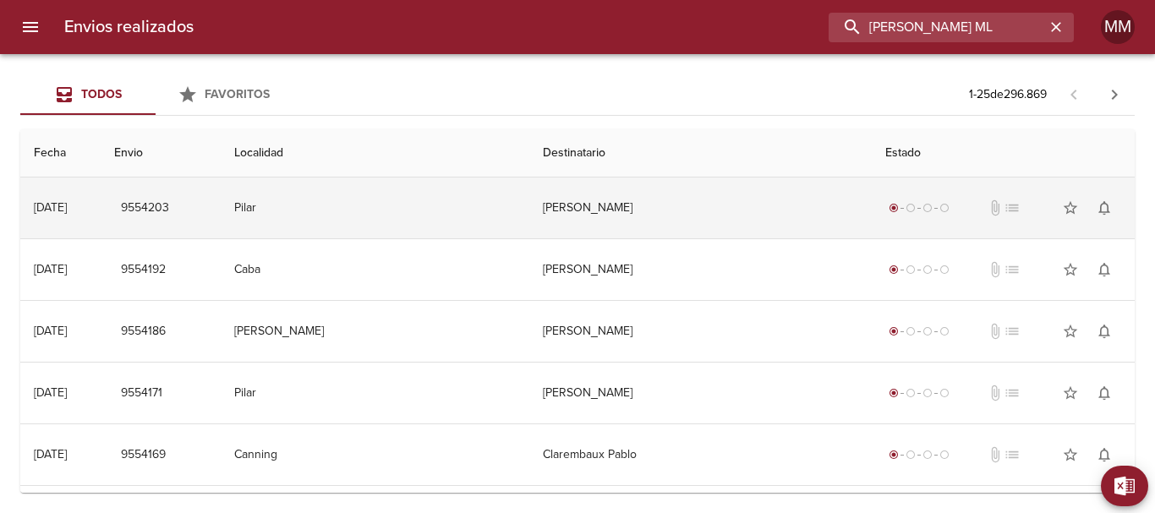
type input "[PERSON_NAME] ML"
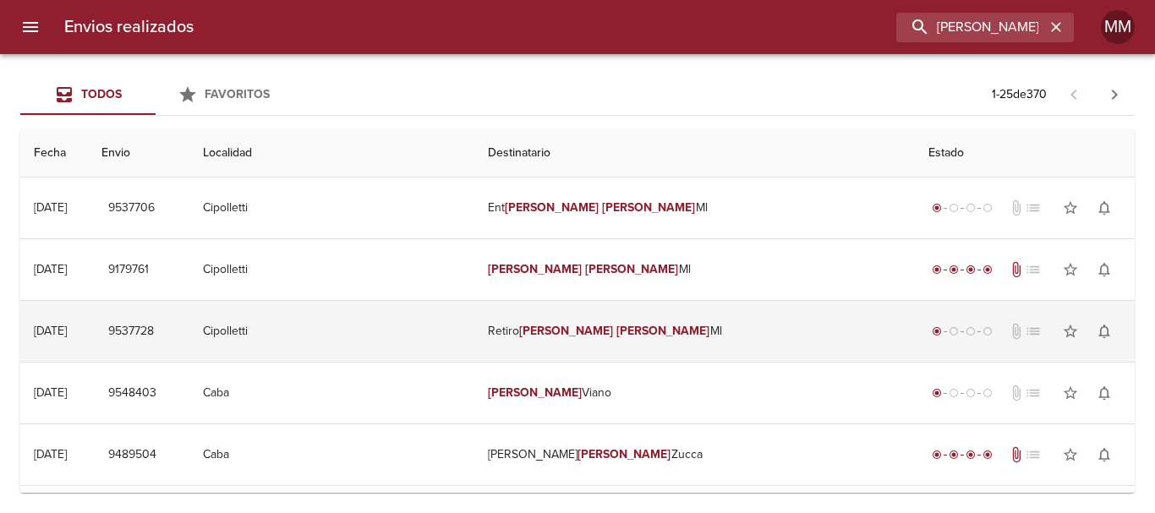
click at [611, 350] on td "Retiro [PERSON_NAME] Ml" at bounding box center [694, 331] width 441 height 61
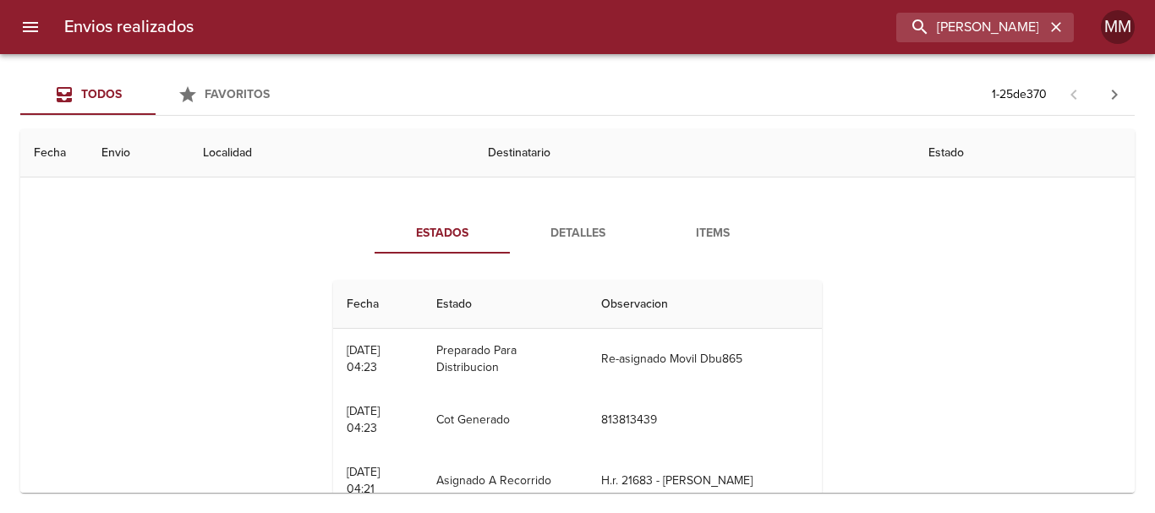
scroll to position [85, 0]
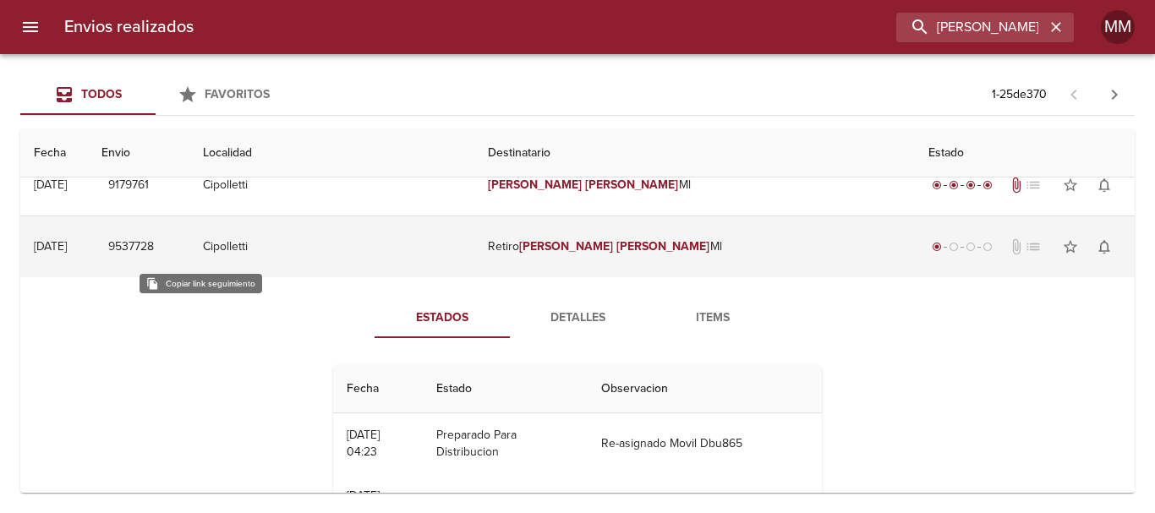
click at [154, 249] on span "9537728" at bounding box center [131, 247] width 46 height 21
click at [474, 259] on td "Cipolletti" at bounding box center [331, 246] width 285 height 61
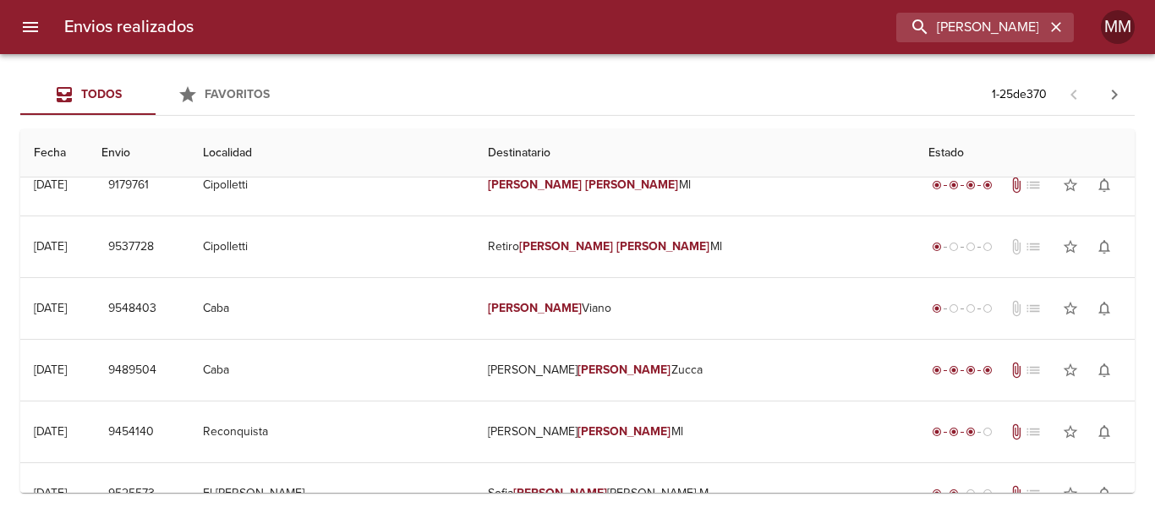
scroll to position [0, 0]
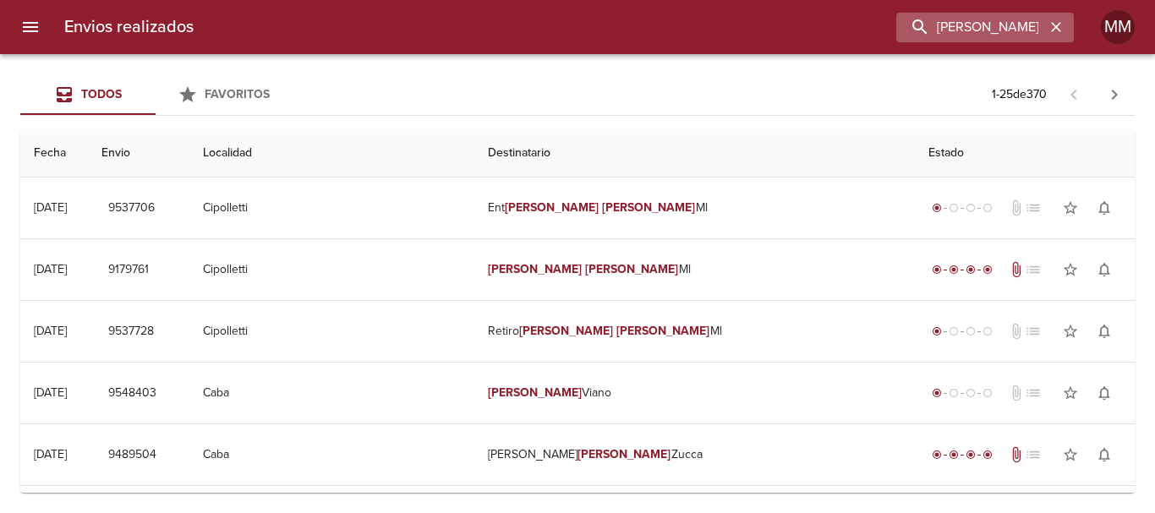
click at [1051, 25] on icon "button" at bounding box center [1056, 27] width 17 height 17
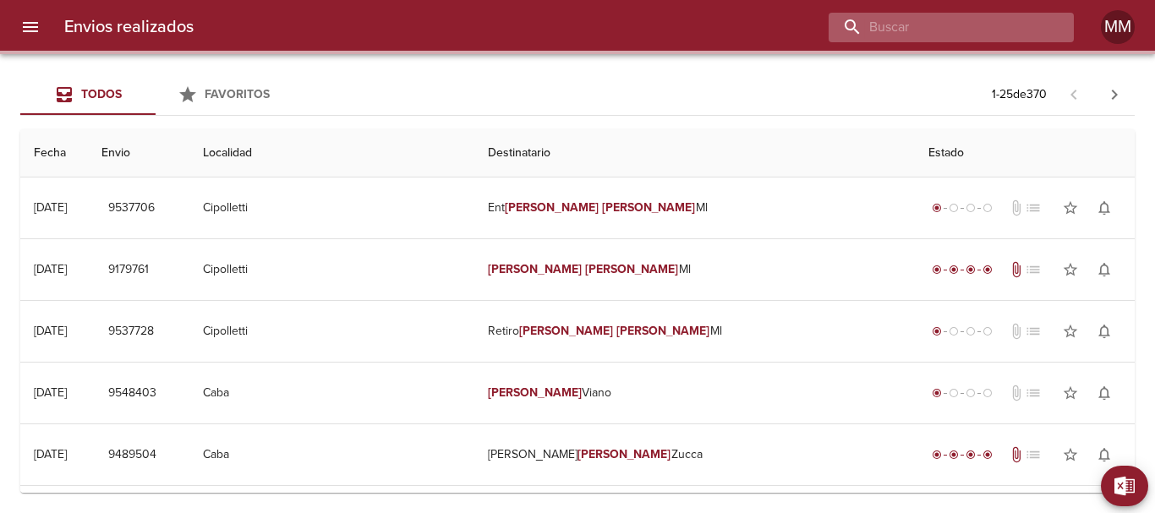
click at [1005, 25] on input "buscar" at bounding box center [937, 28] width 216 height 30
paste input "9498802"
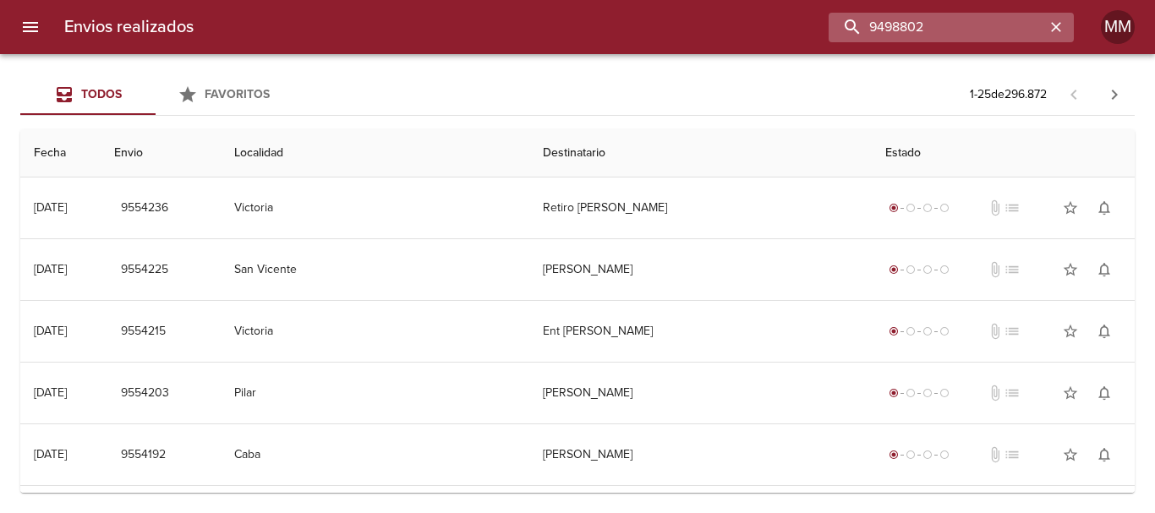
type input "9498802"
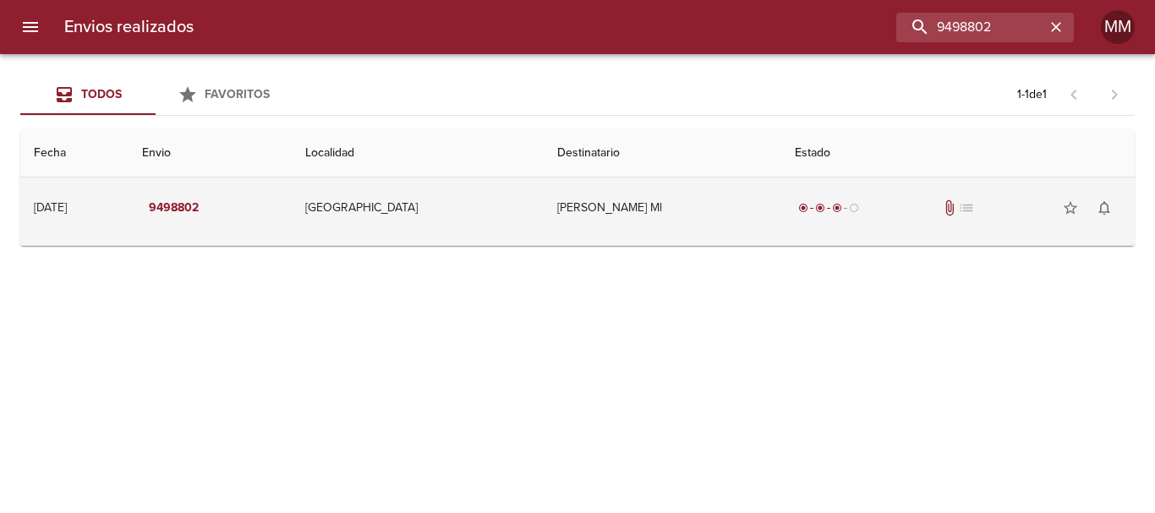
click at [829, 218] on div "radio_button_checked radio_button_checked radio_button_checked radio_button_unc…" at bounding box center [958, 208] width 326 height 34
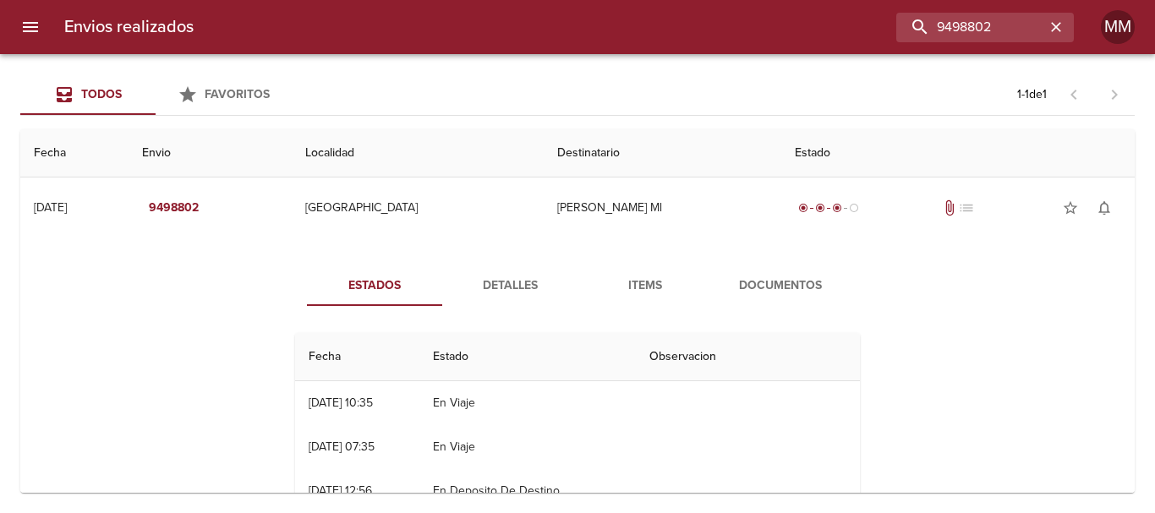
click at [496, 295] on span "Detalles" at bounding box center [509, 286] width 115 height 21
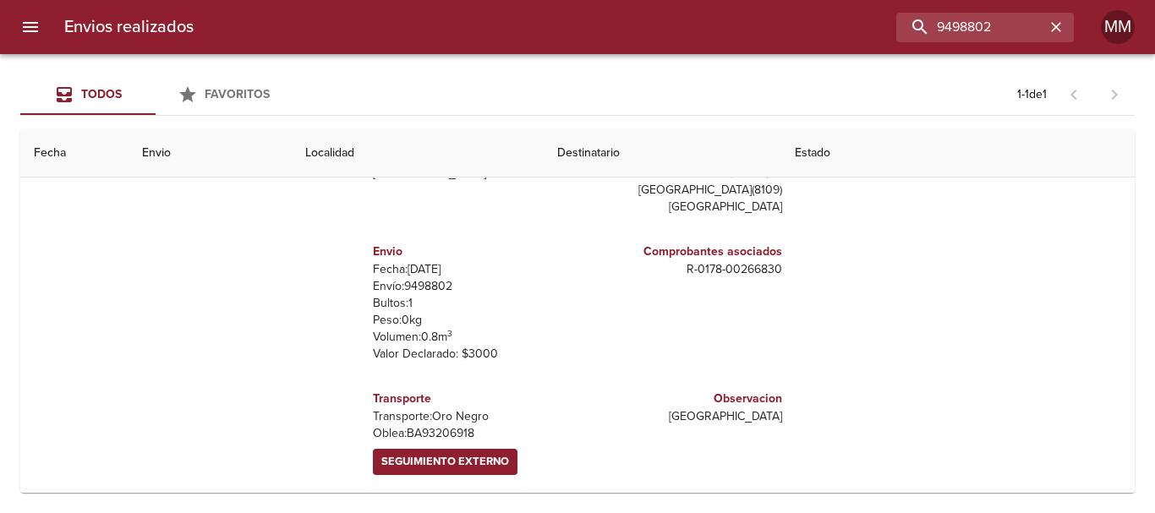
scroll to position [186, 0]
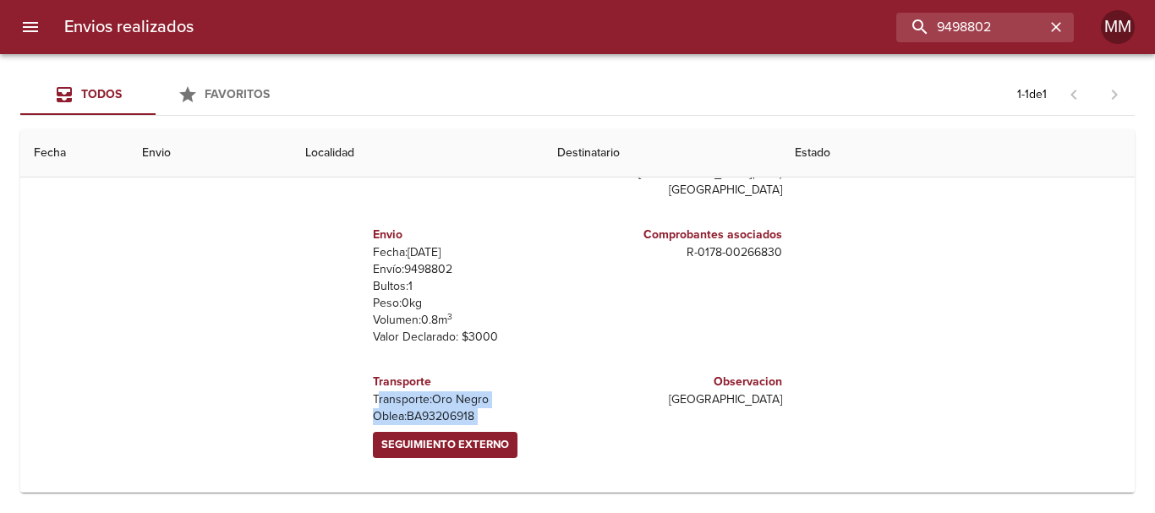
drag, startPoint x: 366, startPoint y: 397, endPoint x: 519, endPoint y: 433, distance: 157.3
click at [519, 433] on div "Transporte Transporte: Oro Negro [PERSON_NAME]: BA93206918 Seguimiento Externo" at bounding box center [472, 415] width 198 height 99
copy div "ransporte: Oro Negro [PERSON_NAME]: BA93206918 Seguimiento Externo"
